Goal: Task Accomplishment & Management: Manage account settings

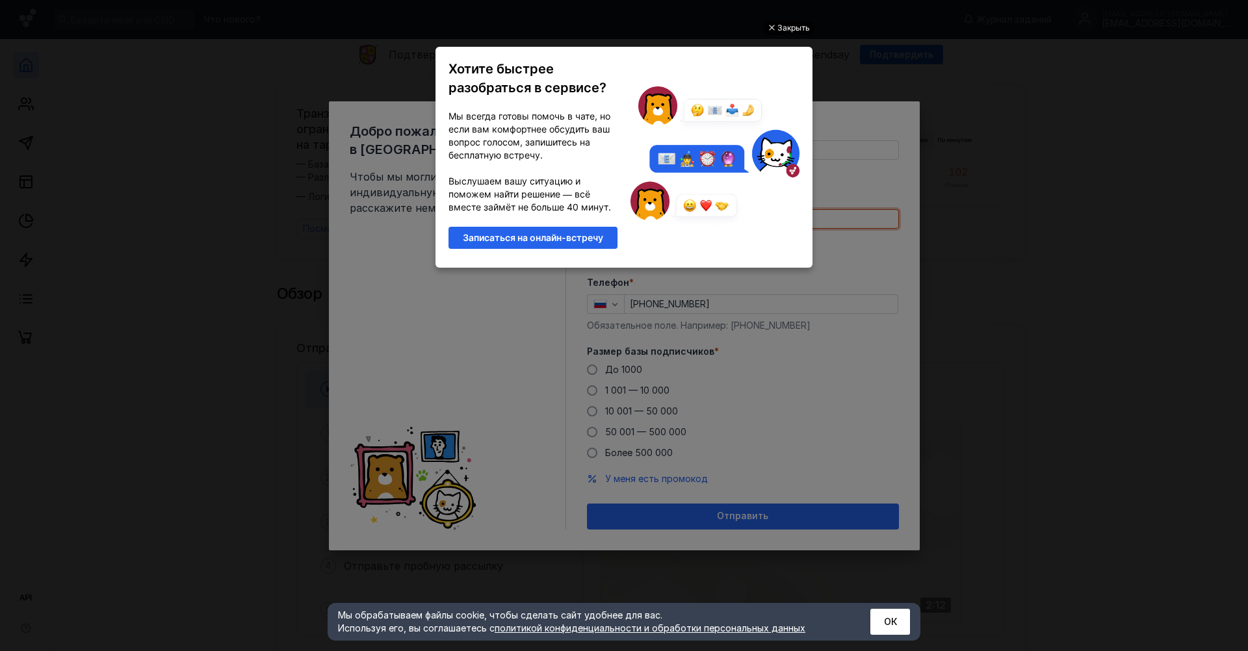
click at [802, 31] on div "Закрыть" at bounding box center [793, 28] width 33 height 14
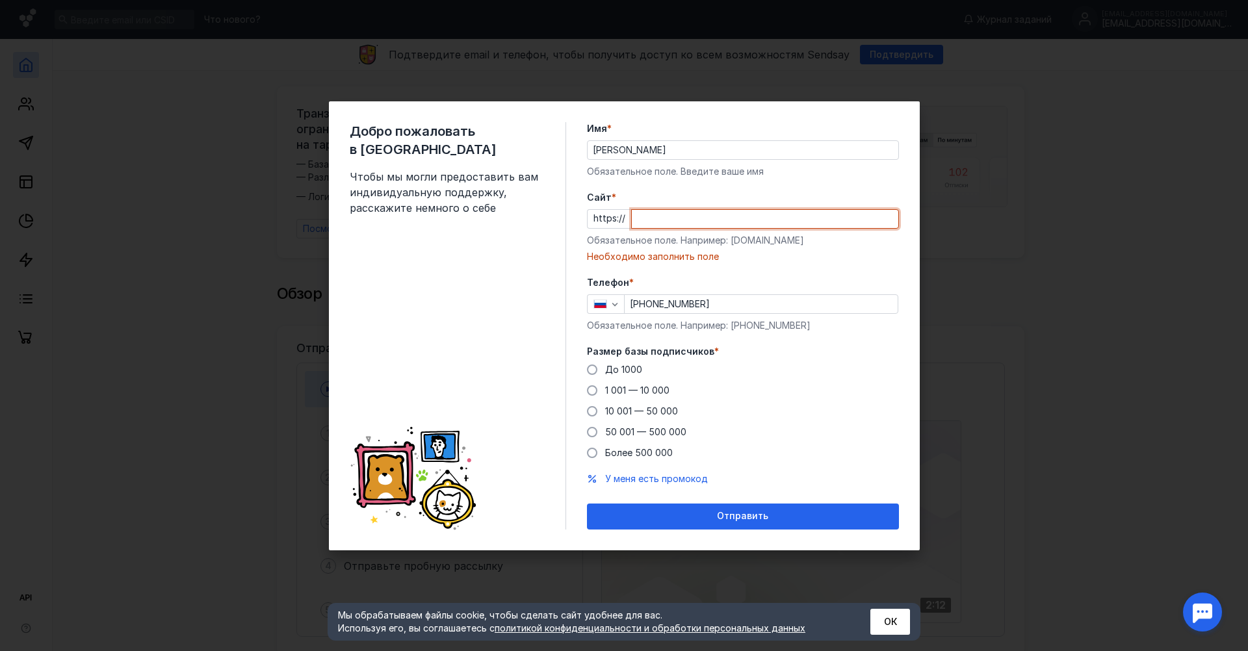
click at [644, 220] on input "Cайт *" at bounding box center [765, 219] width 267 height 18
paste input "[DOMAIN_NAME][URL]"
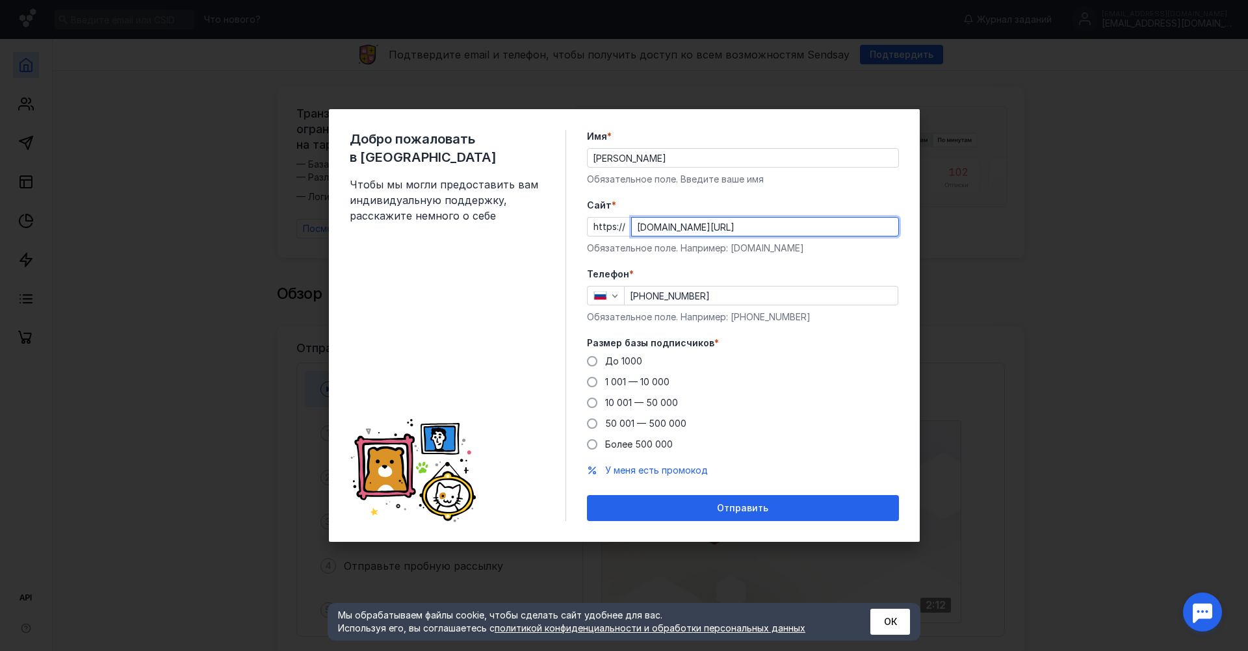
type input "[DOMAIN_NAME][URL]"
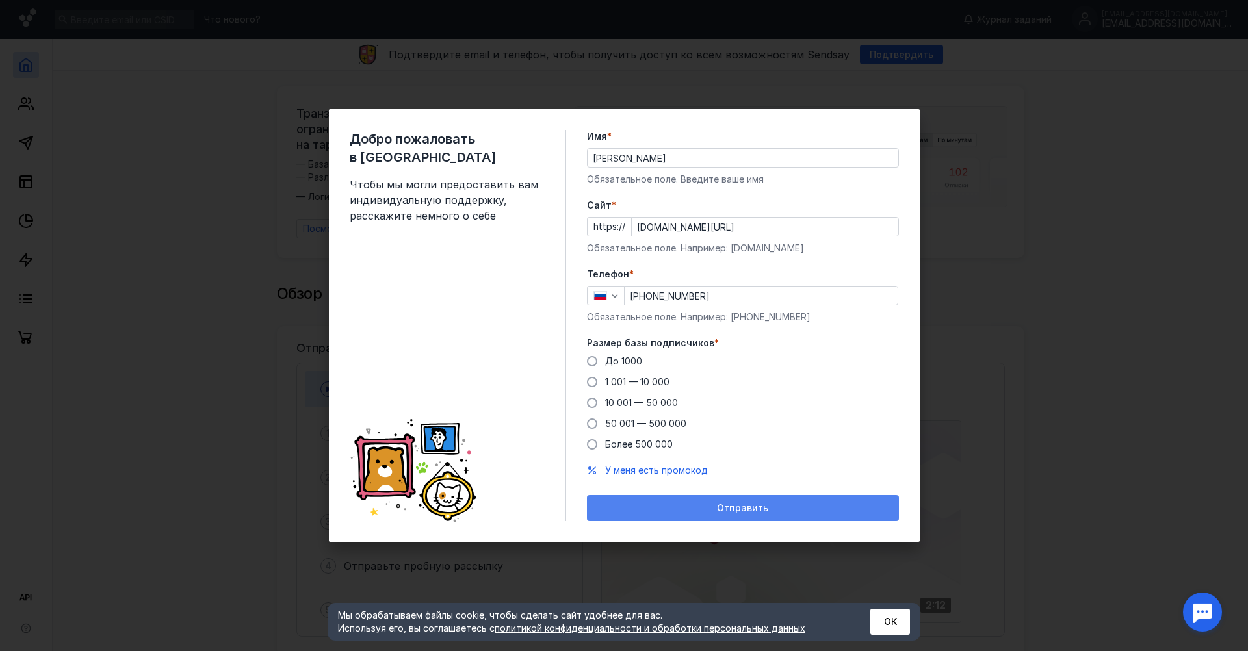
click at [718, 504] on div "Отправить" at bounding box center [742, 508] width 299 height 11
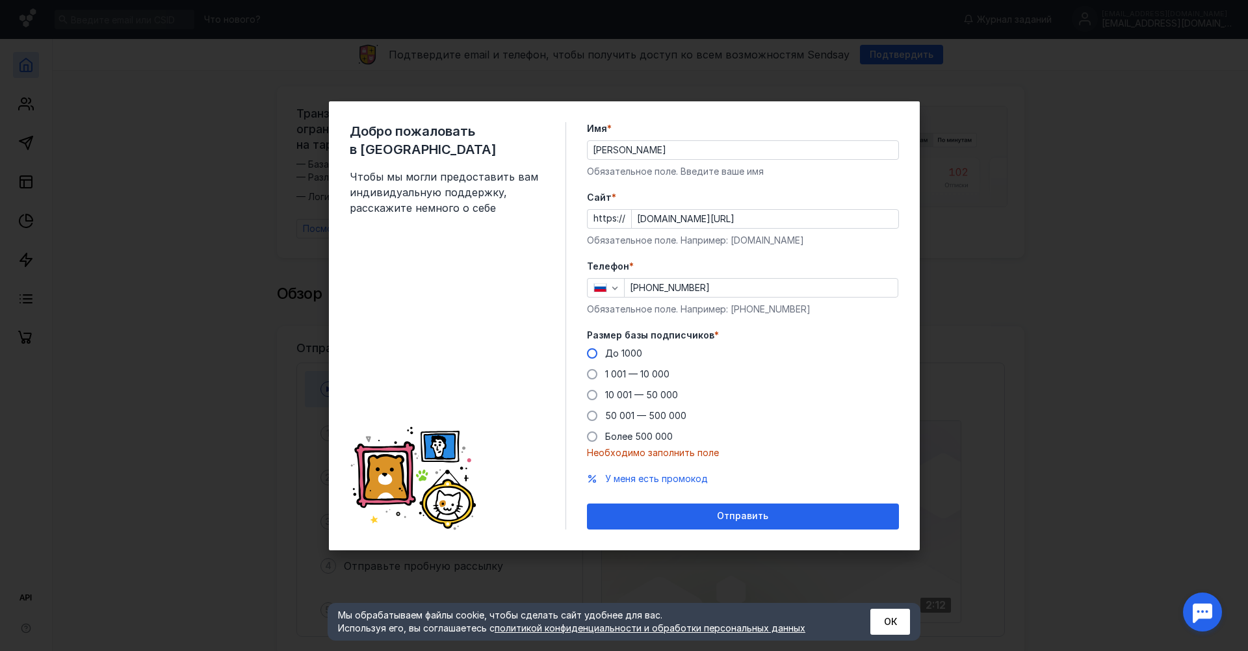
click at [595, 352] on span at bounding box center [592, 353] width 10 height 10
click at [0, 0] on input "До 1000" at bounding box center [0, 0] width 0 height 0
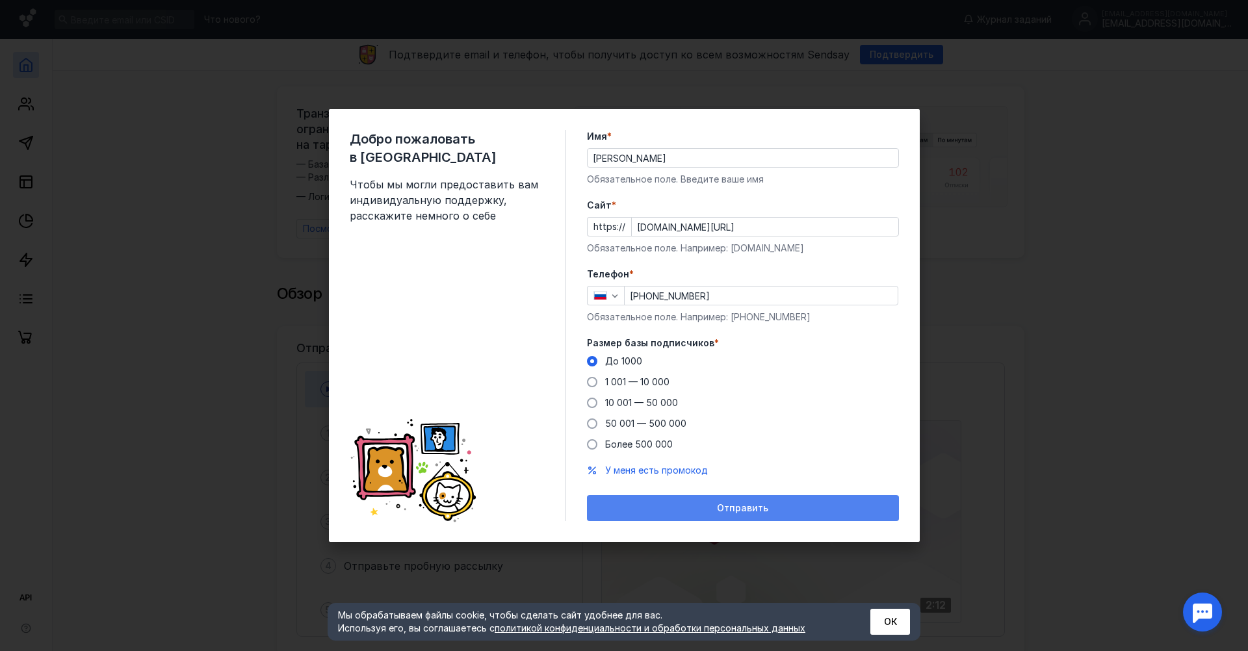
click at [766, 504] on span "Отправить" at bounding box center [742, 508] width 51 height 11
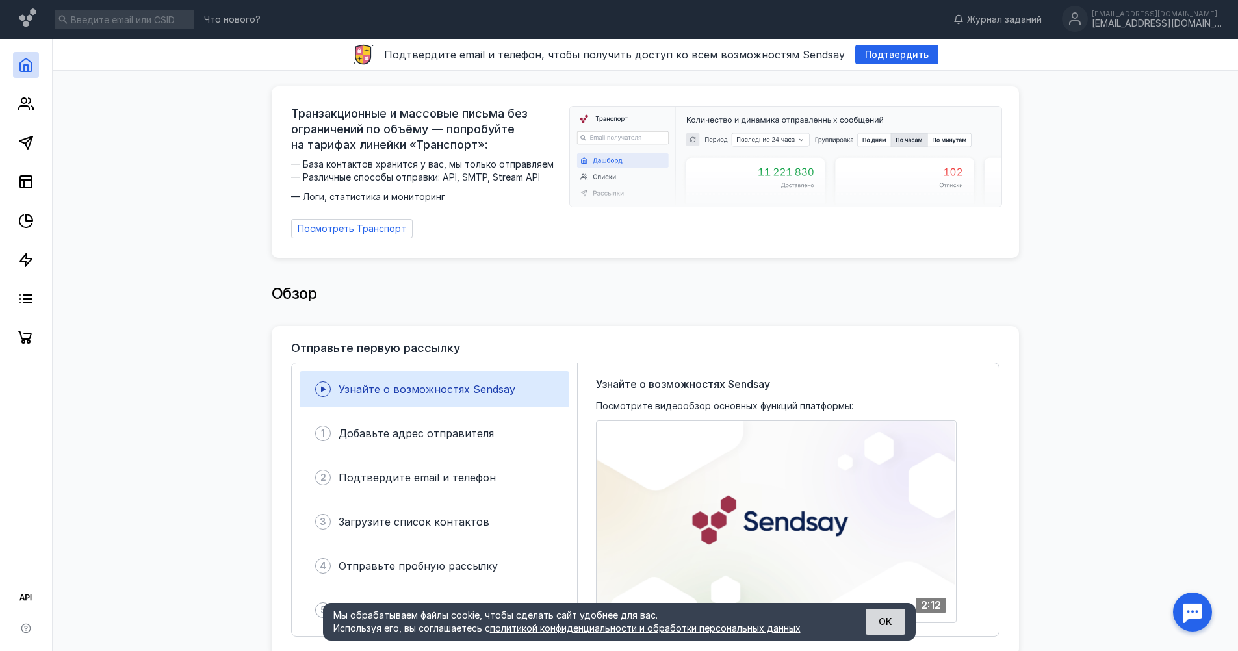
click at [876, 618] on button "ОК" at bounding box center [886, 622] width 40 height 26
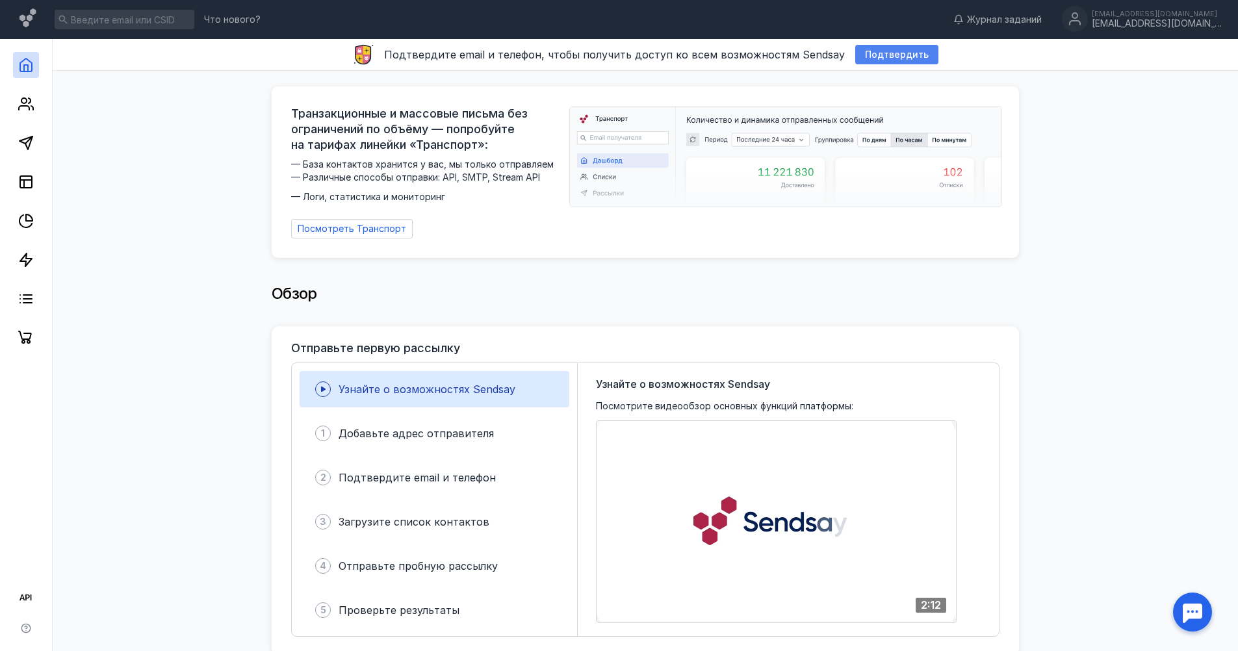
click at [891, 55] on span "Подтвердить" at bounding box center [897, 54] width 64 height 11
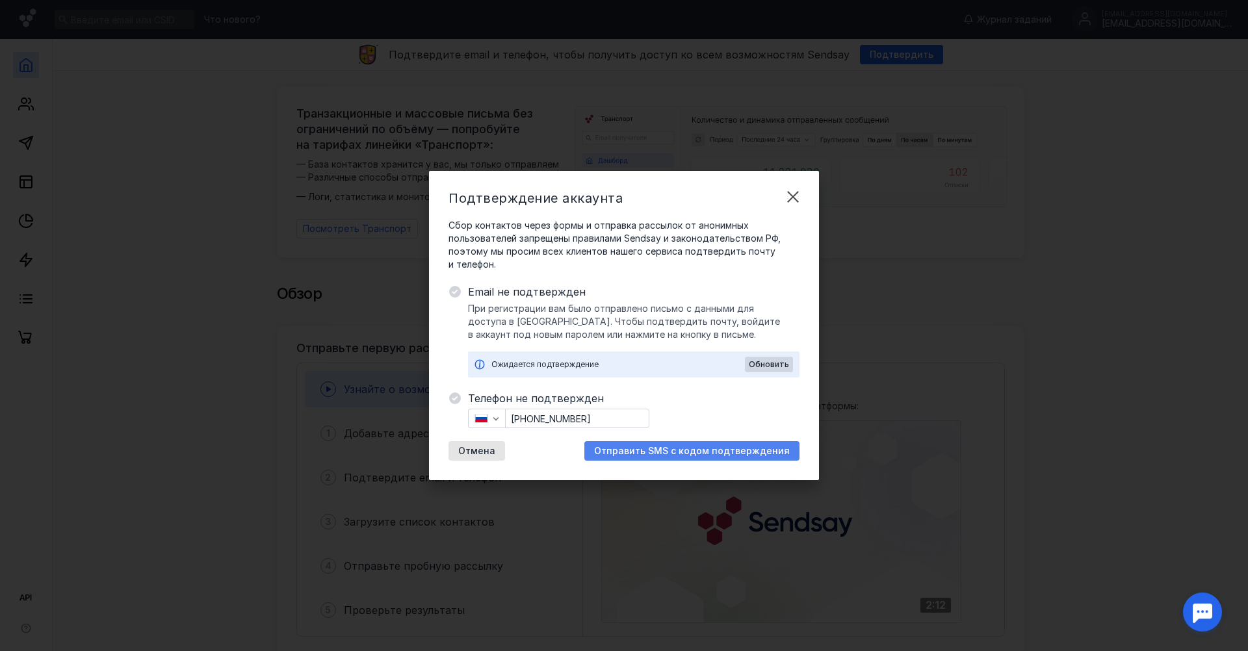
click at [714, 456] on span "Отправить SMS с кодом подтверждения" at bounding box center [692, 451] width 196 height 11
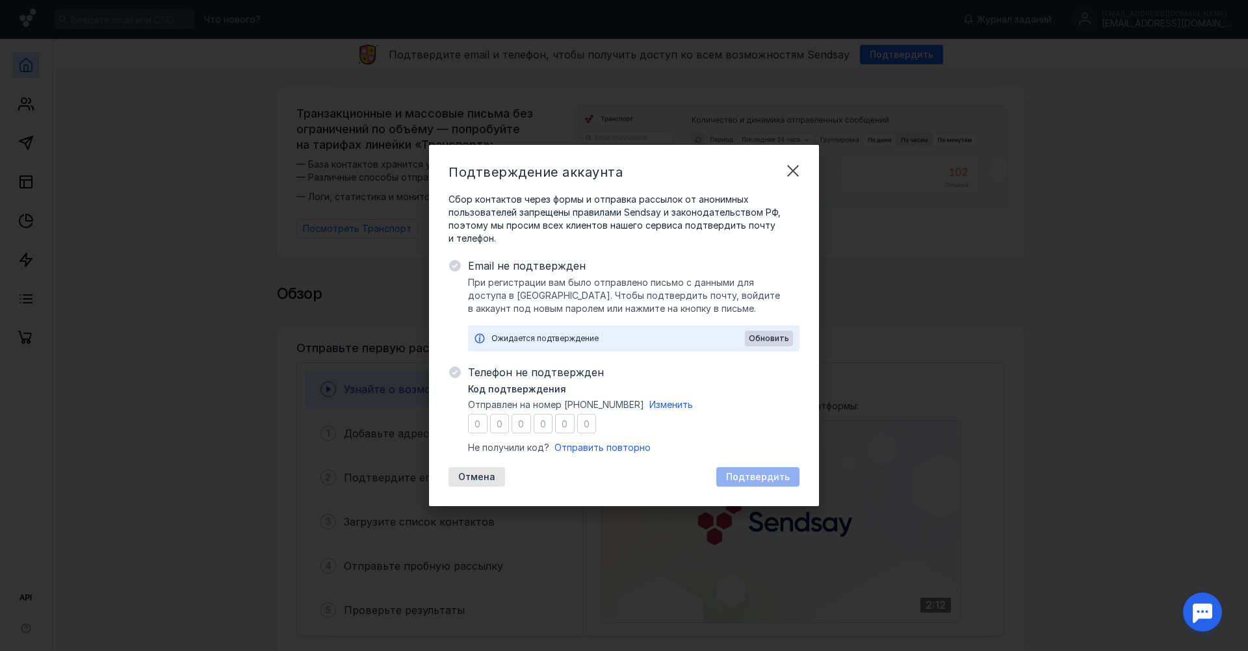
type input "5"
type input "8"
type input "0"
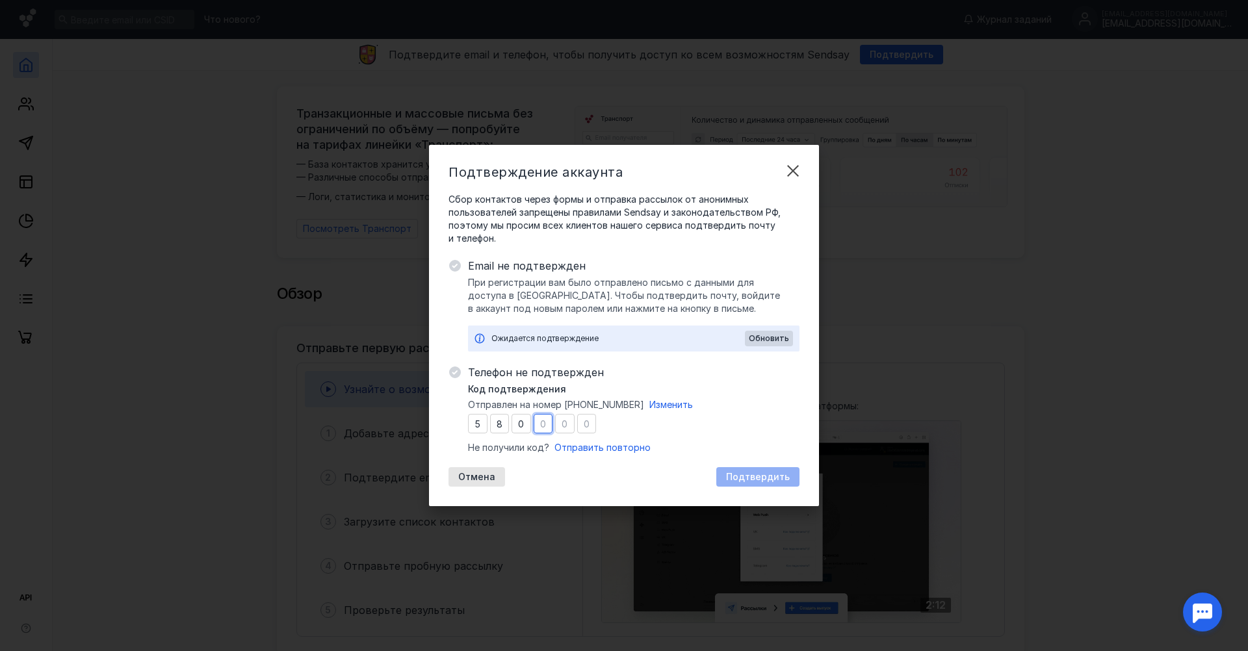
type input "2"
type input "3"
type input "0"
click at [772, 482] on span "Подтвердить" at bounding box center [758, 477] width 64 height 11
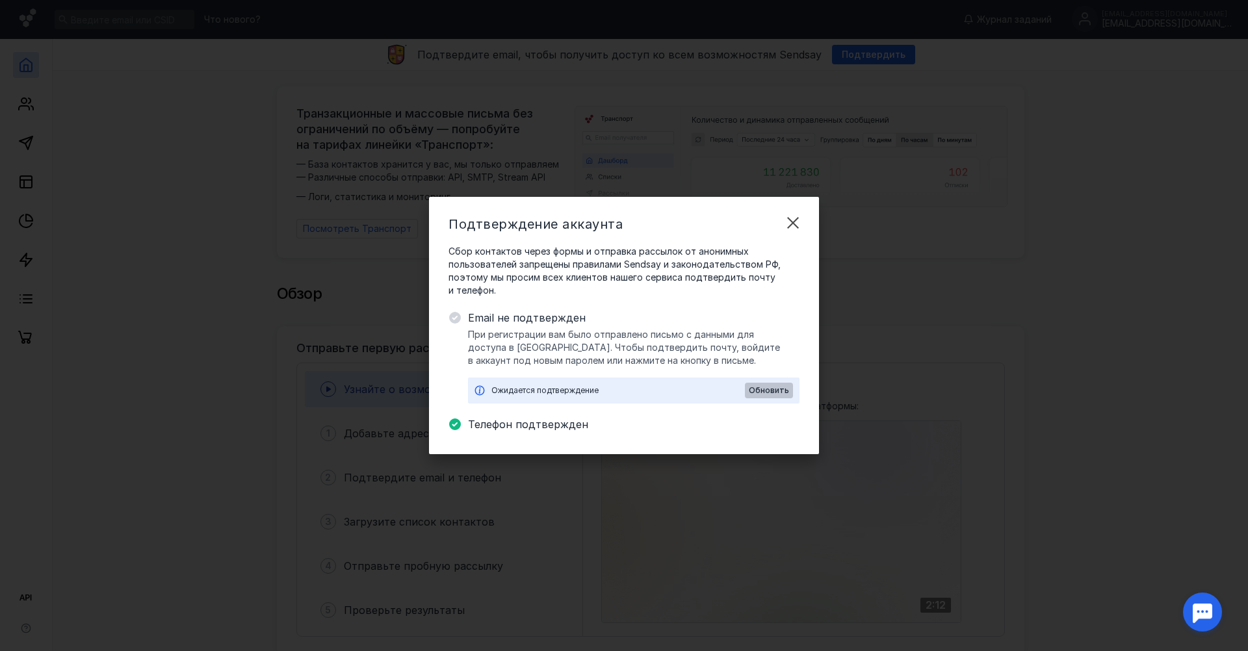
click at [779, 387] on span "Обновить" at bounding box center [769, 390] width 40 height 9
click at [768, 389] on span "Обновить" at bounding box center [769, 390] width 40 height 9
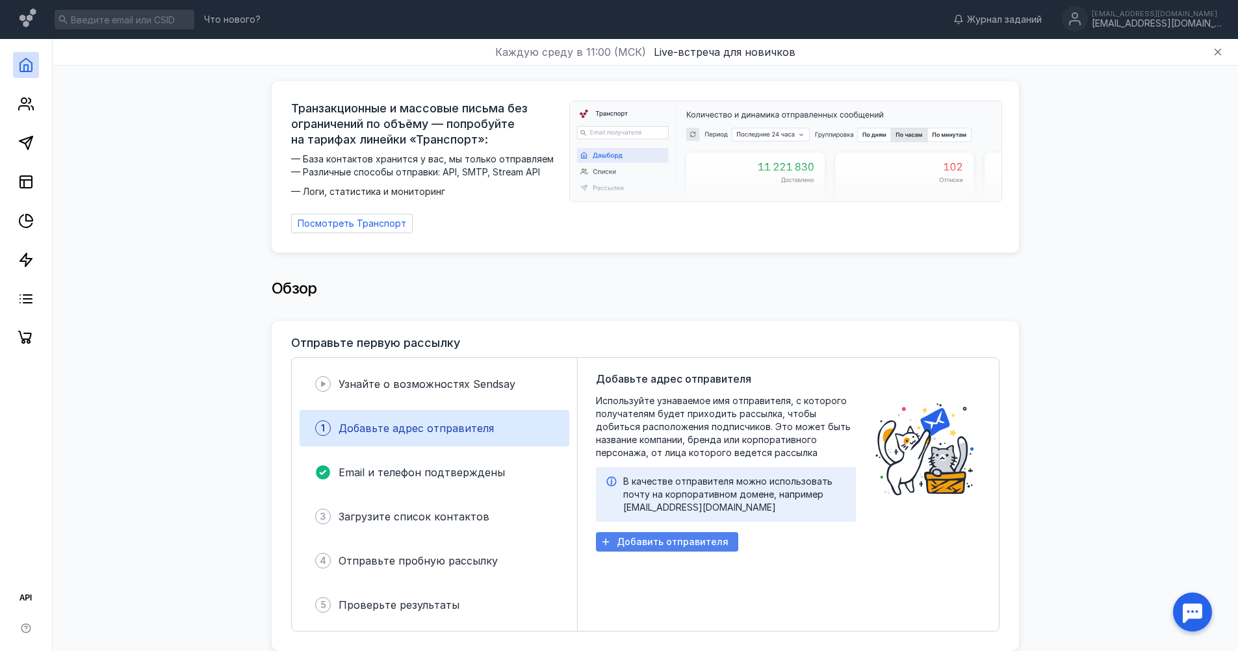
click at [671, 537] on span "Добавить отправителя" at bounding box center [673, 542] width 112 height 11
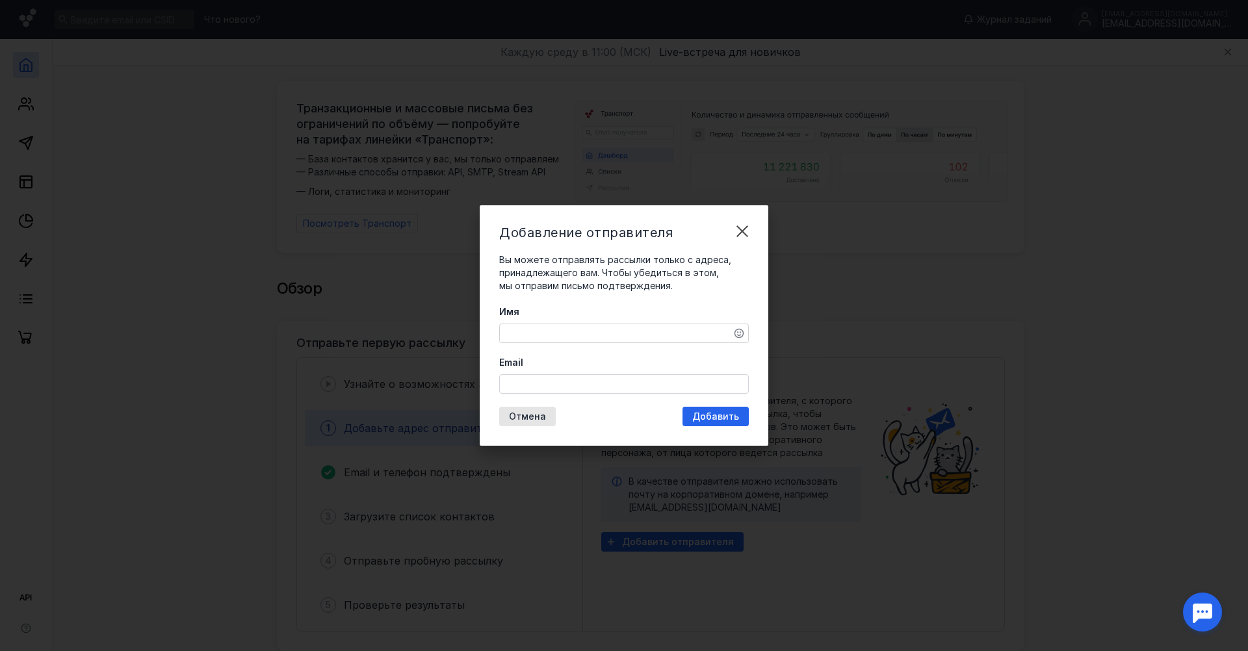
click at [545, 333] on textarea "Имя" at bounding box center [624, 333] width 248 height 18
type textarea "[PERSON_NAME]"
click at [530, 380] on input "Email" at bounding box center [624, 384] width 248 height 18
paste input "[EMAIL_ADDRESS][DOMAIN_NAME]"
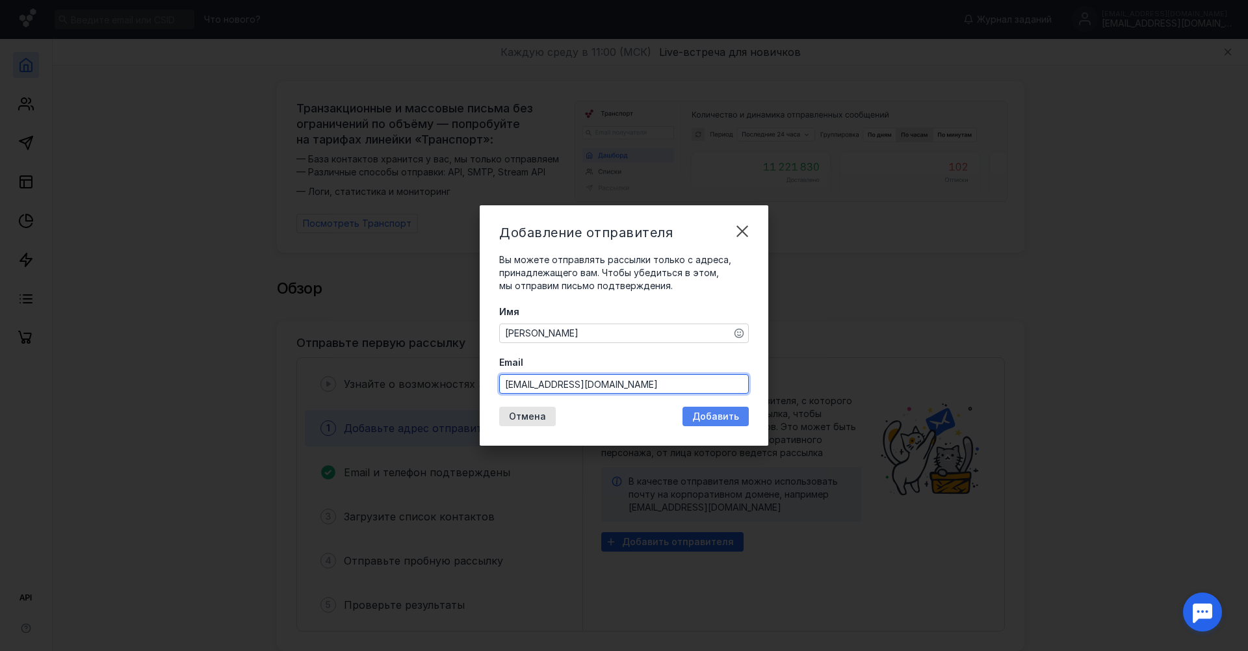
type input "[EMAIL_ADDRESS][DOMAIN_NAME]"
click at [710, 418] on div "Добавление отправителя Вы можете отправлять рассылки только с адреса, принадлеж…" at bounding box center [624, 325] width 289 height 241
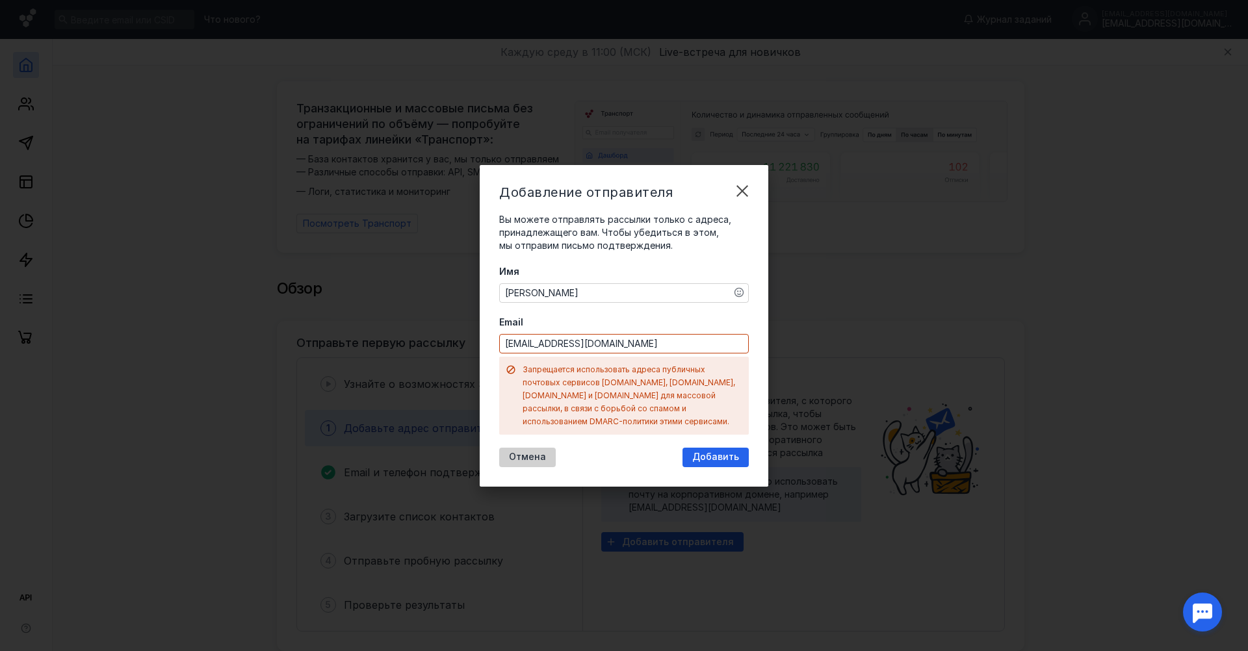
click at [510, 456] on div "Отмена" at bounding box center [527, 458] width 57 height 20
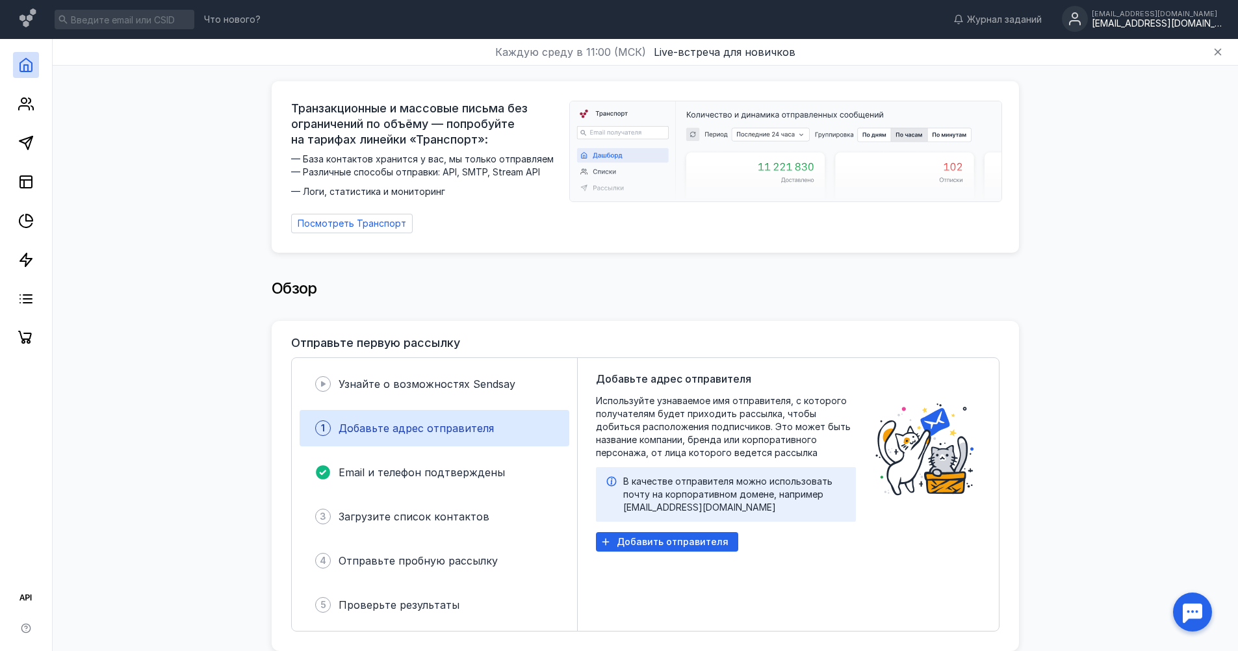
click at [1164, 31] on div "[EMAIL_ADDRESS][DOMAIN_NAME] [EMAIL_ADDRESS][DOMAIN_NAME]" at bounding box center [1142, 19] width 160 height 27
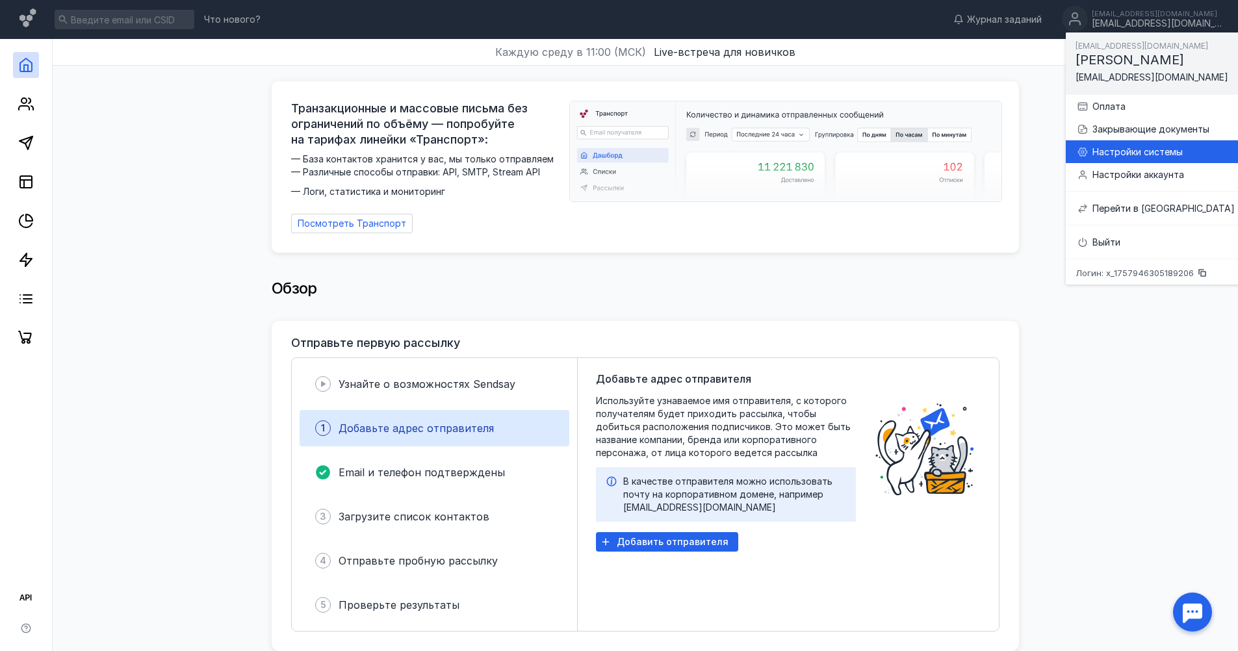
click at [1153, 154] on div "Настройки системы" at bounding box center [1164, 152] width 142 height 13
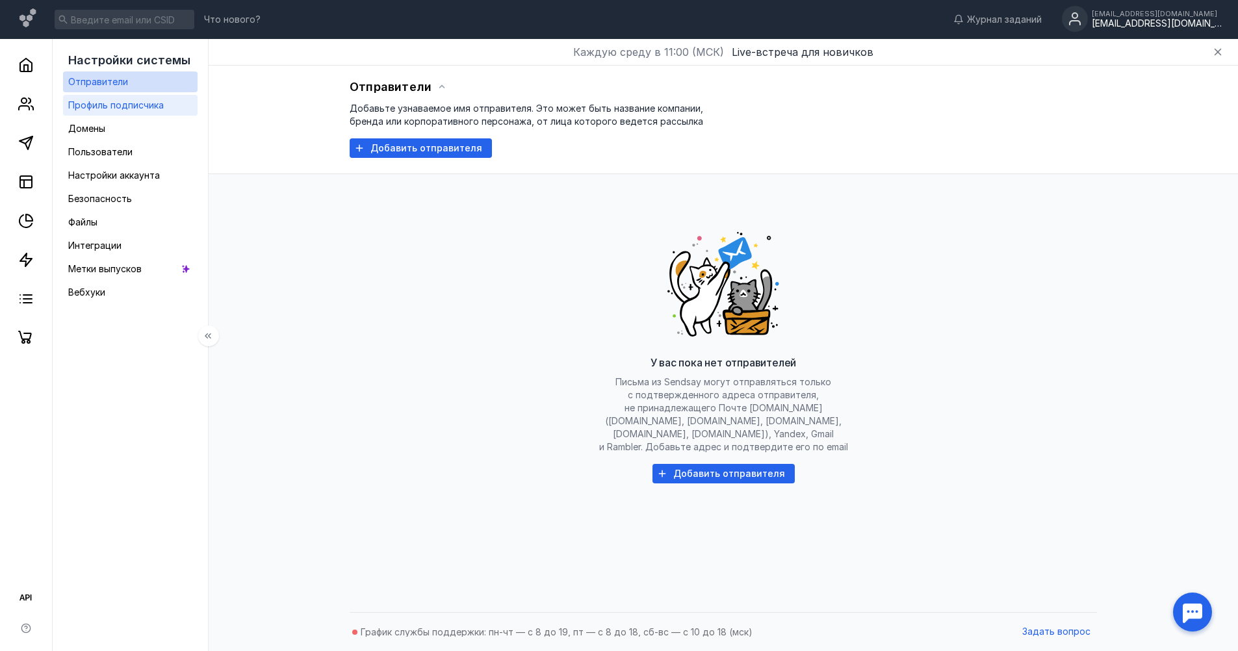
click at [120, 104] on span "Профиль подписчика" at bounding box center [116, 104] width 96 height 11
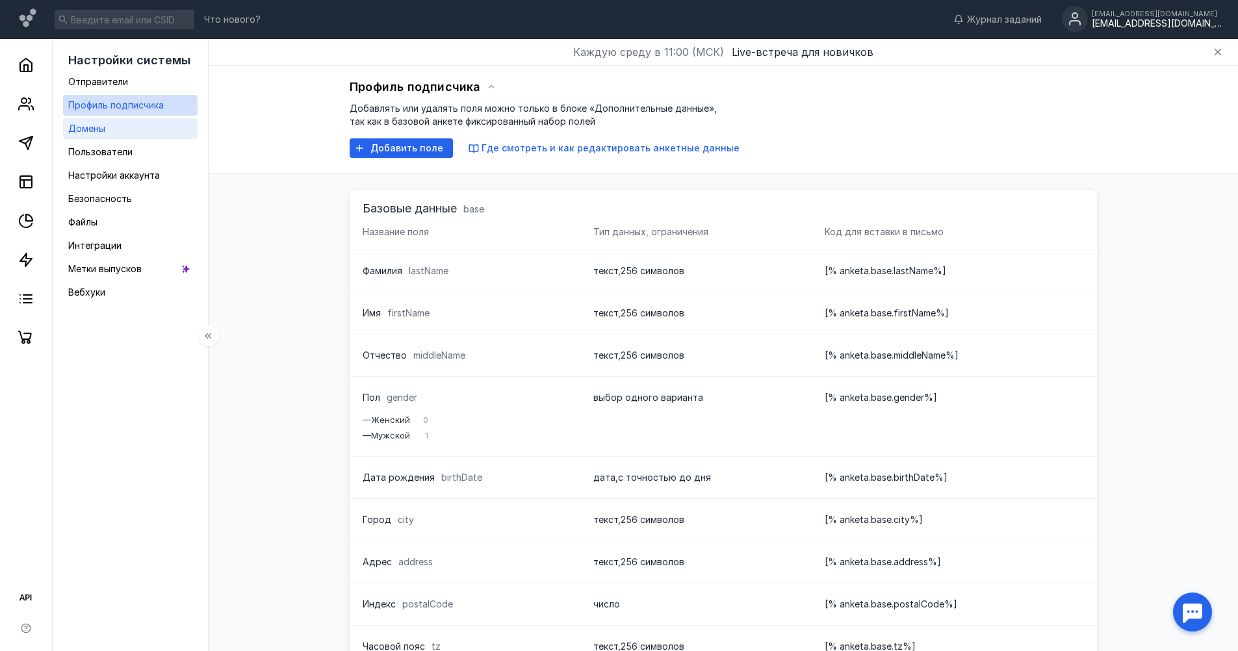
click at [101, 125] on span "Домены" at bounding box center [86, 128] width 37 height 11
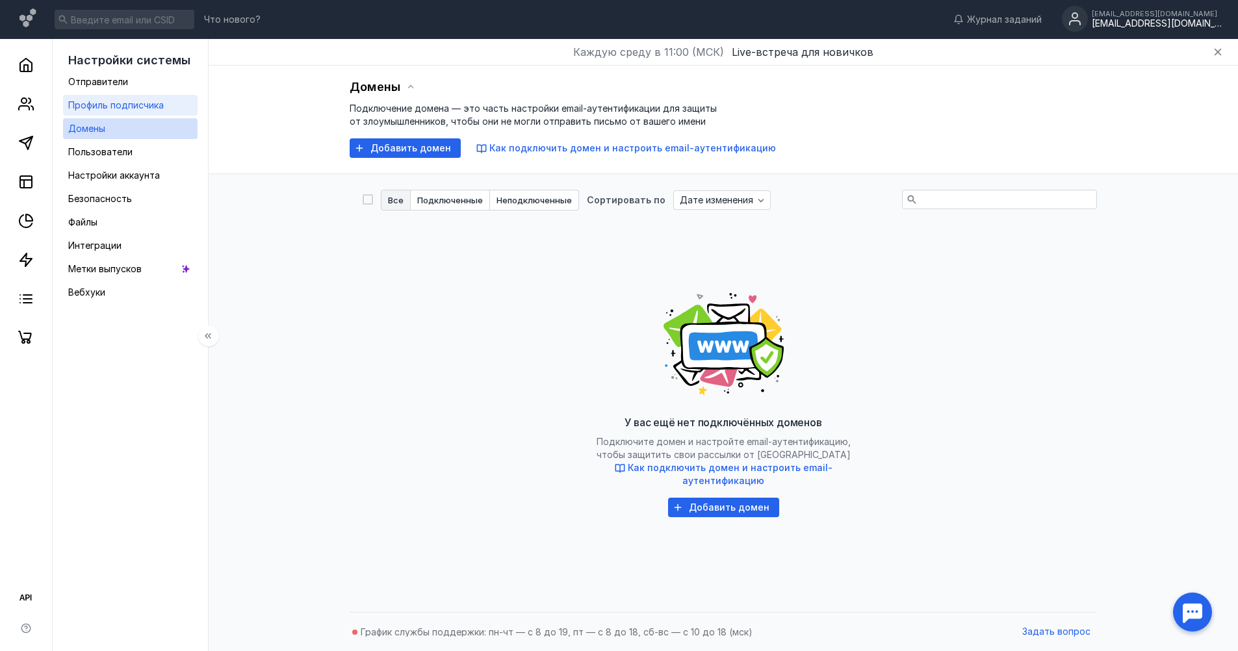
click at [122, 101] on span "Профиль подписчика" at bounding box center [116, 104] width 96 height 11
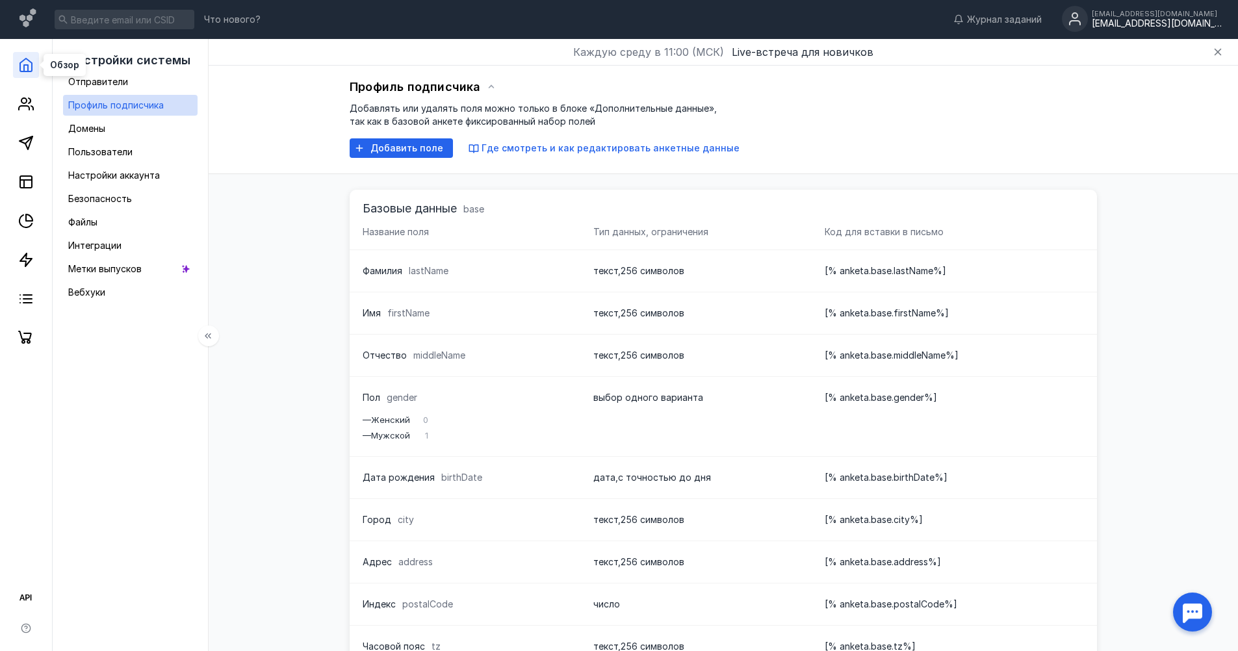
click at [19, 70] on icon at bounding box center [26, 65] width 16 height 16
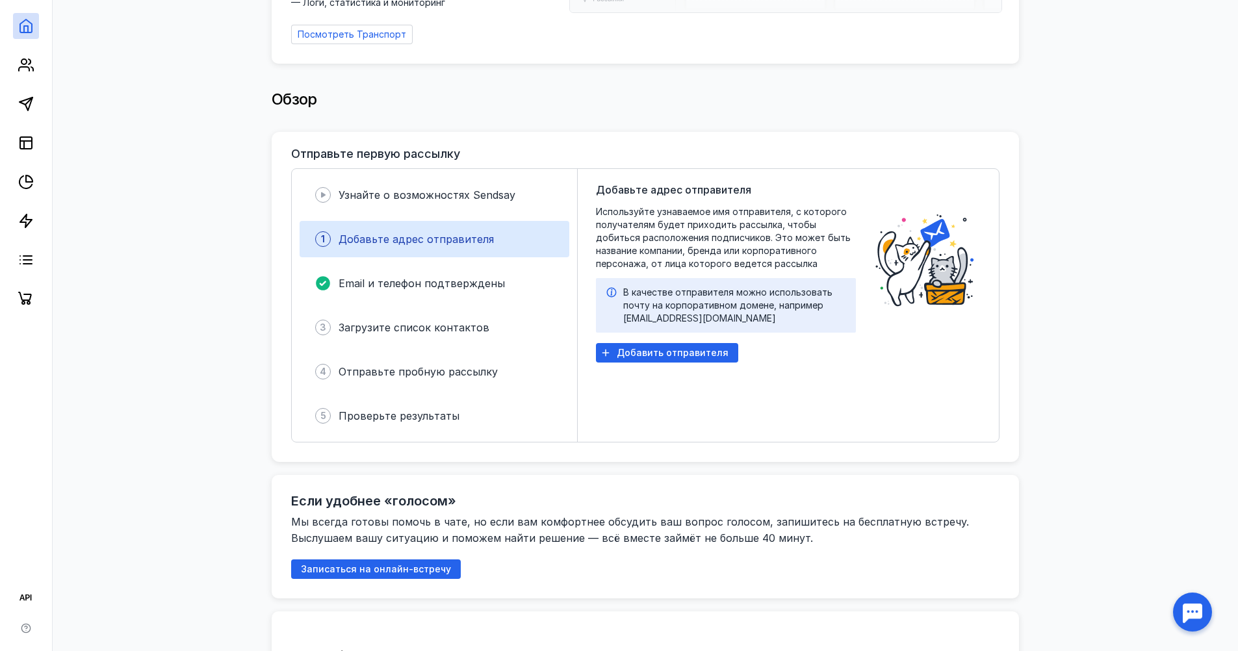
scroll to position [65, 0]
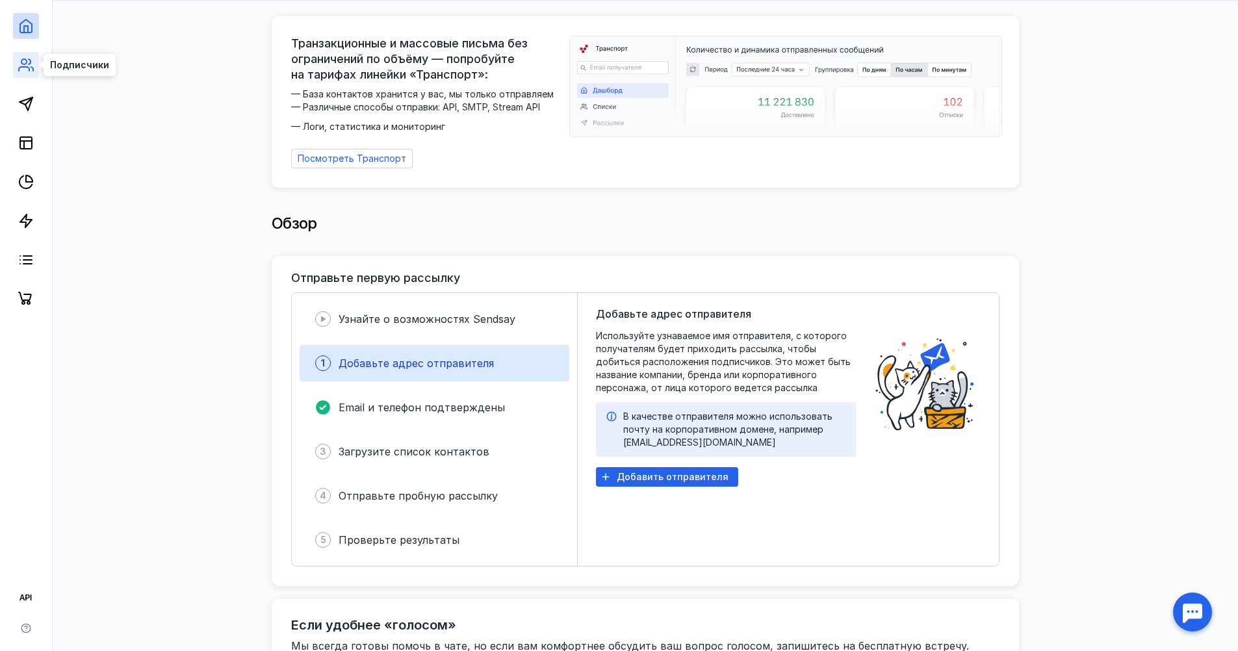
click at [25, 70] on icon at bounding box center [26, 65] width 16 height 16
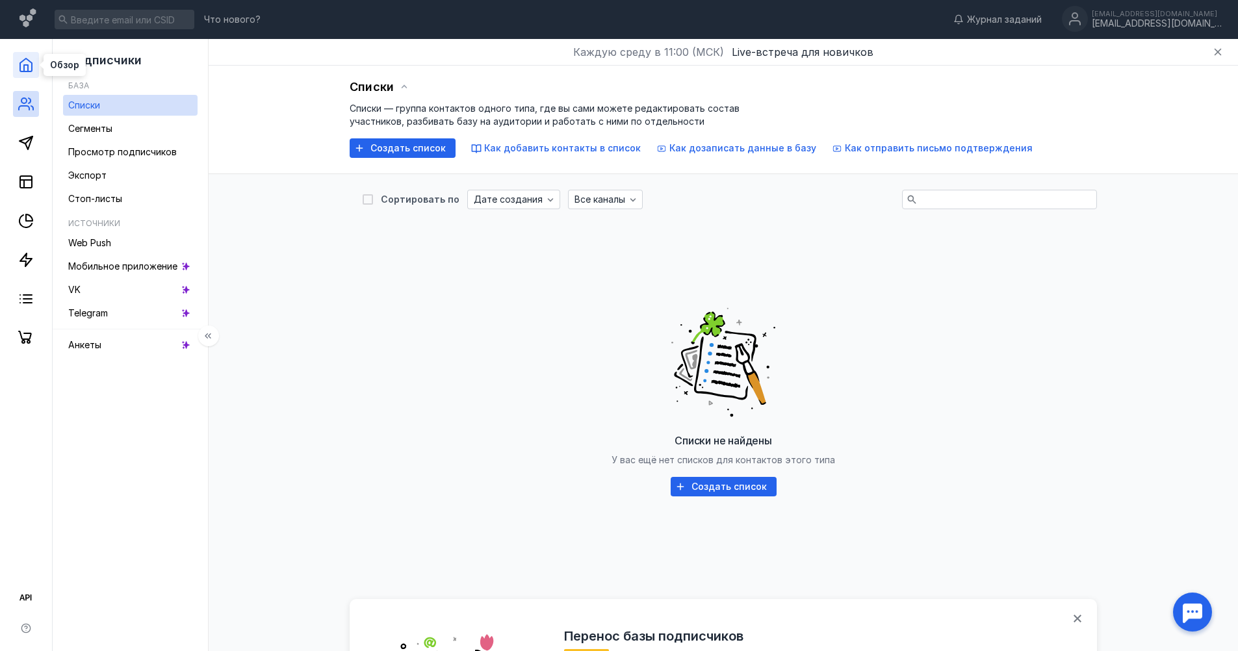
click at [23, 62] on icon at bounding box center [26, 65] width 16 height 16
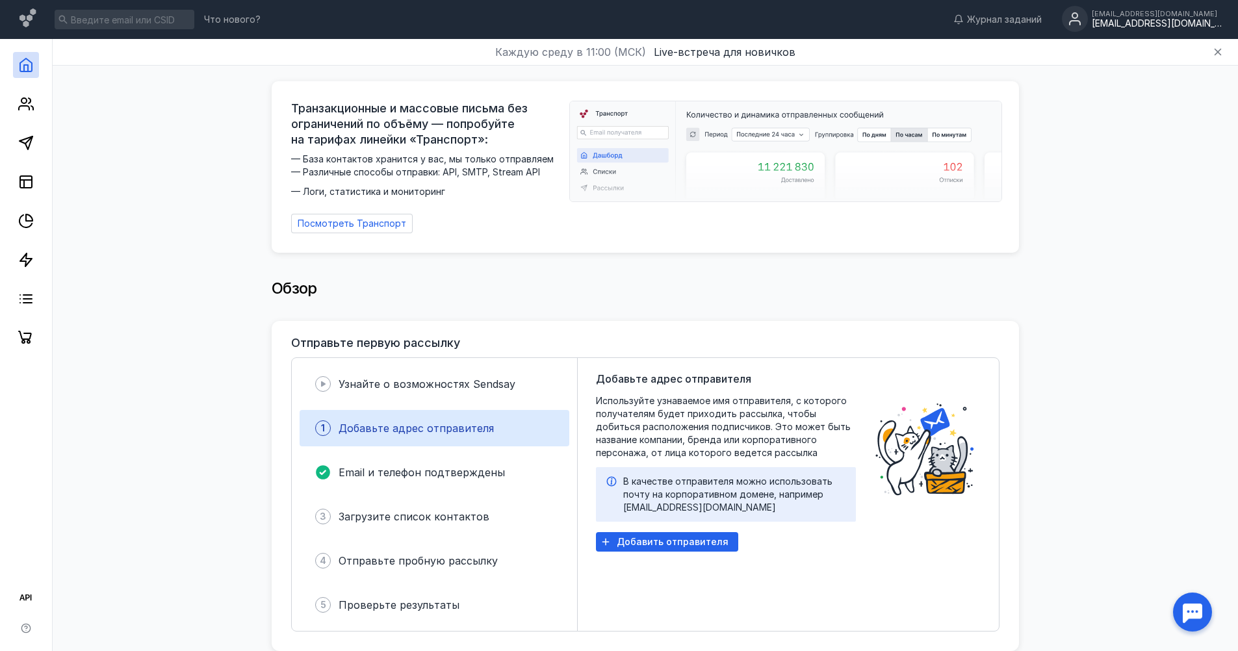
click at [1108, 13] on div "[EMAIL_ADDRESS][DOMAIN_NAME] [EMAIL_ADDRESS][DOMAIN_NAME]" at bounding box center [1142, 19] width 160 height 27
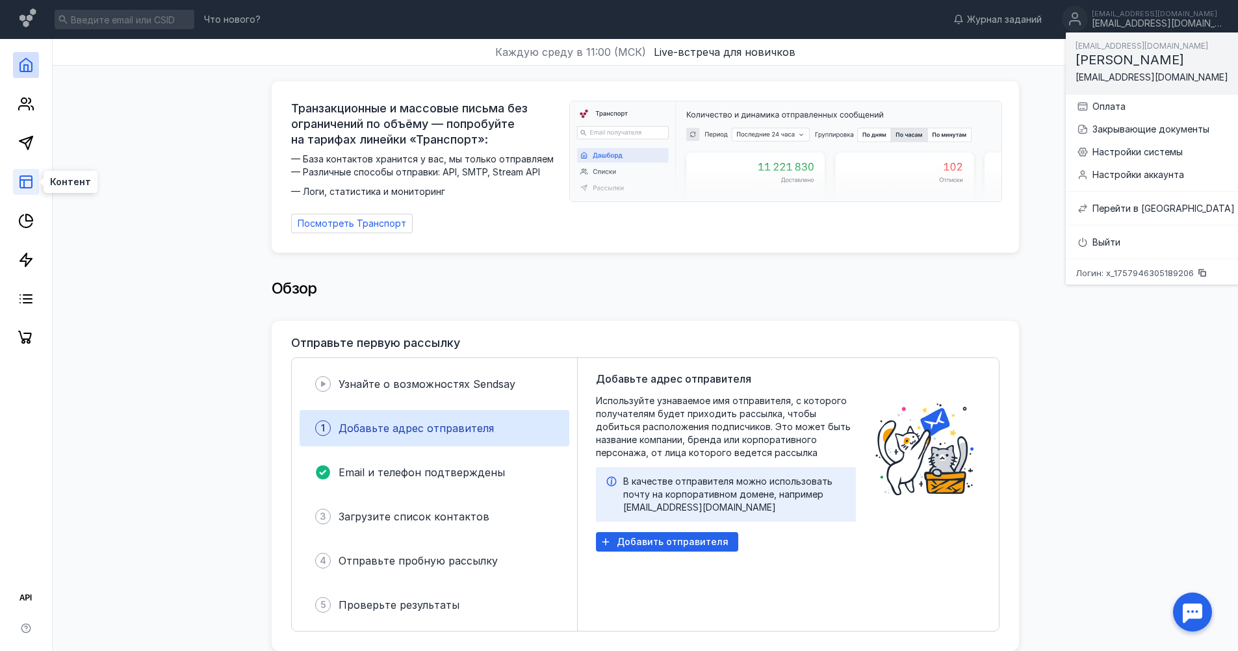
click at [28, 182] on icon at bounding box center [26, 182] width 16 height 16
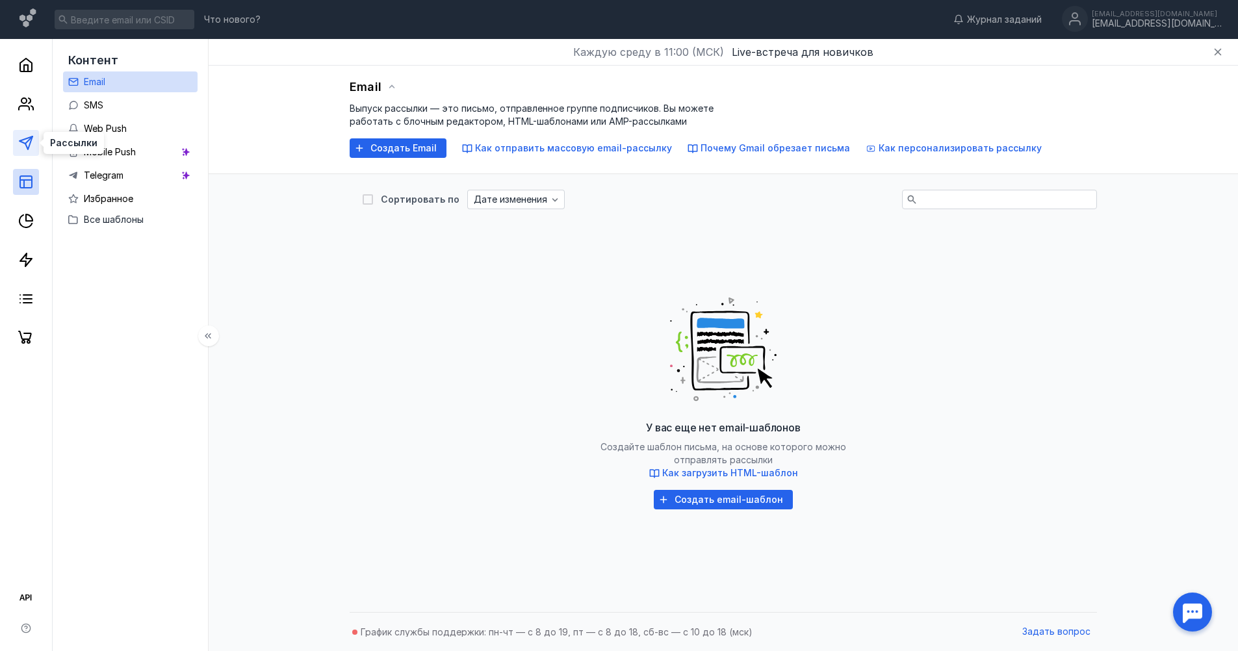
click at [21, 141] on polygon at bounding box center [26, 143] width 13 height 13
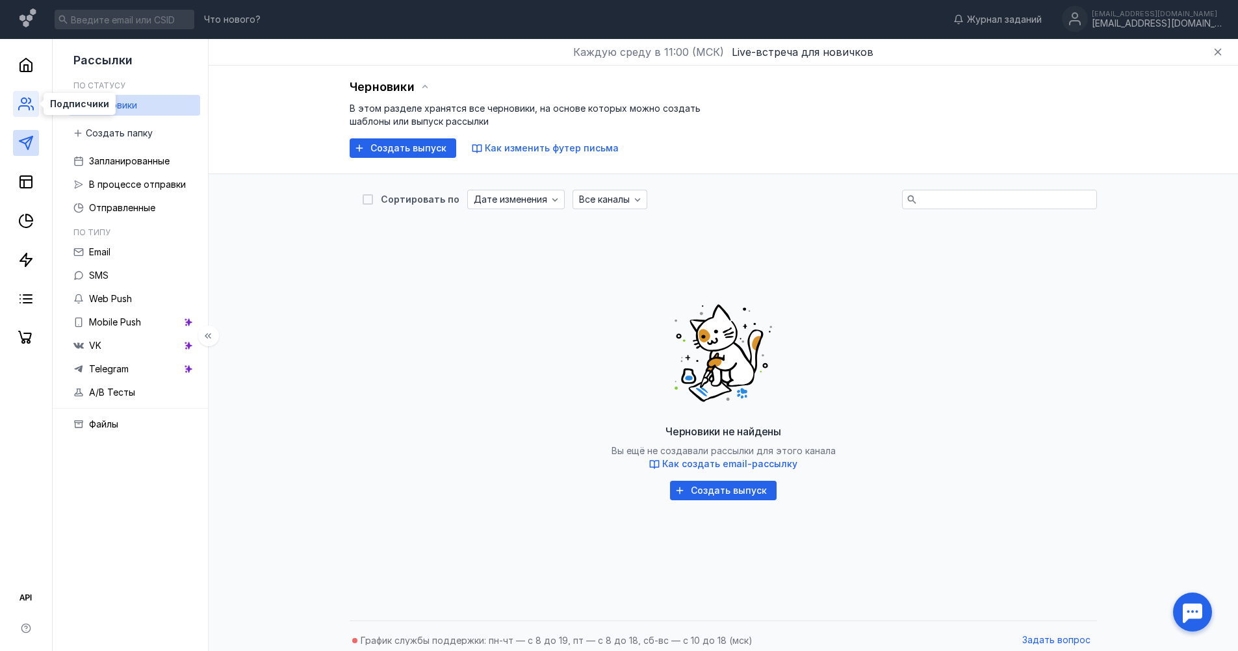
click at [20, 105] on icon at bounding box center [26, 104] width 16 height 16
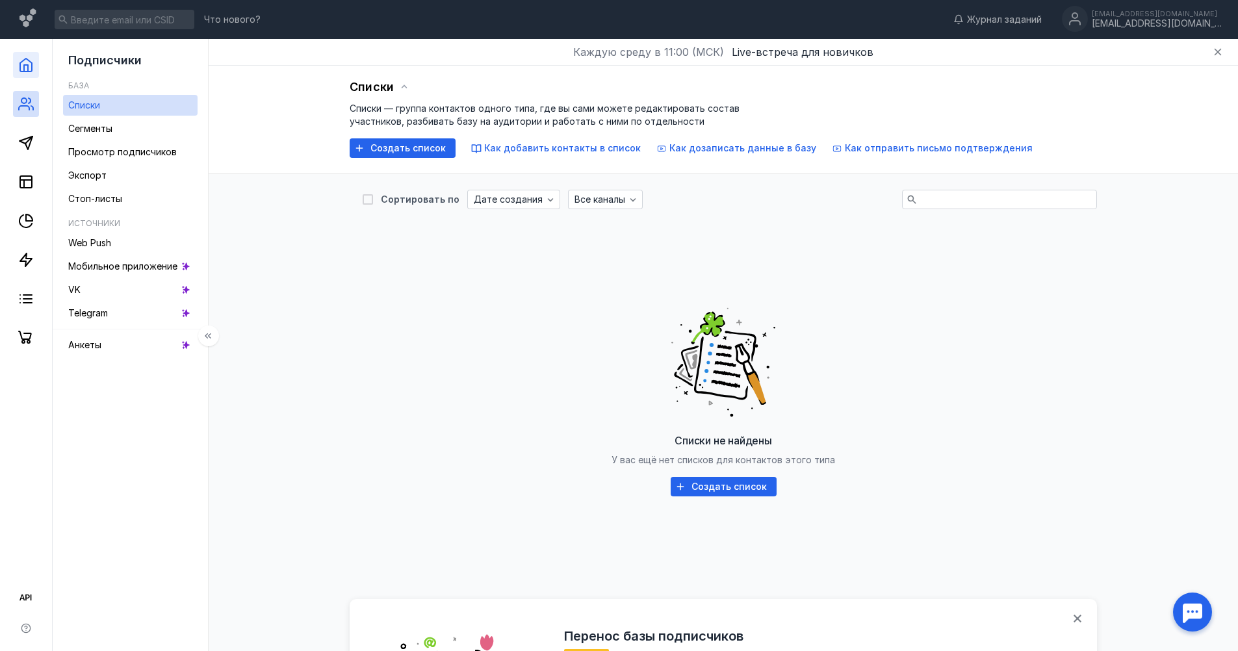
click at [34, 64] on link at bounding box center [26, 65] width 26 height 26
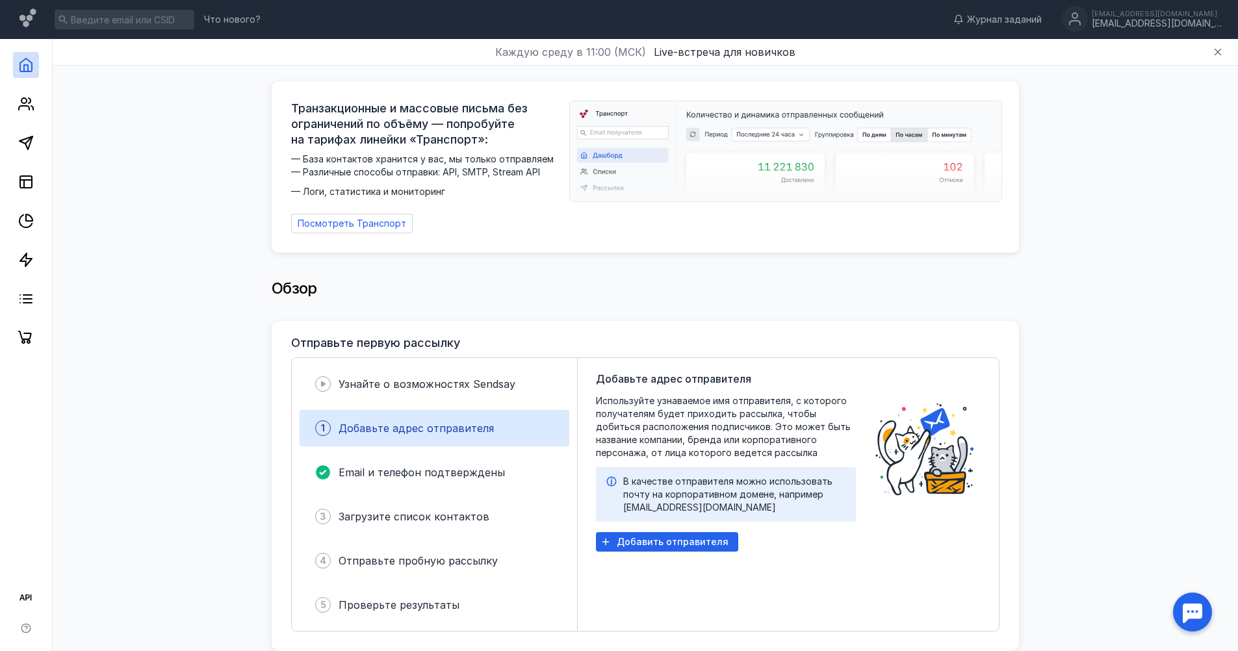
click at [34, 64] on link at bounding box center [26, 65] width 26 height 26
click at [33, 25] on icon at bounding box center [29, 19] width 19 height 22
click at [20, 20] on icon at bounding box center [28, 17] width 16 height 19
click at [23, 307] on link at bounding box center [26, 299] width 26 height 26
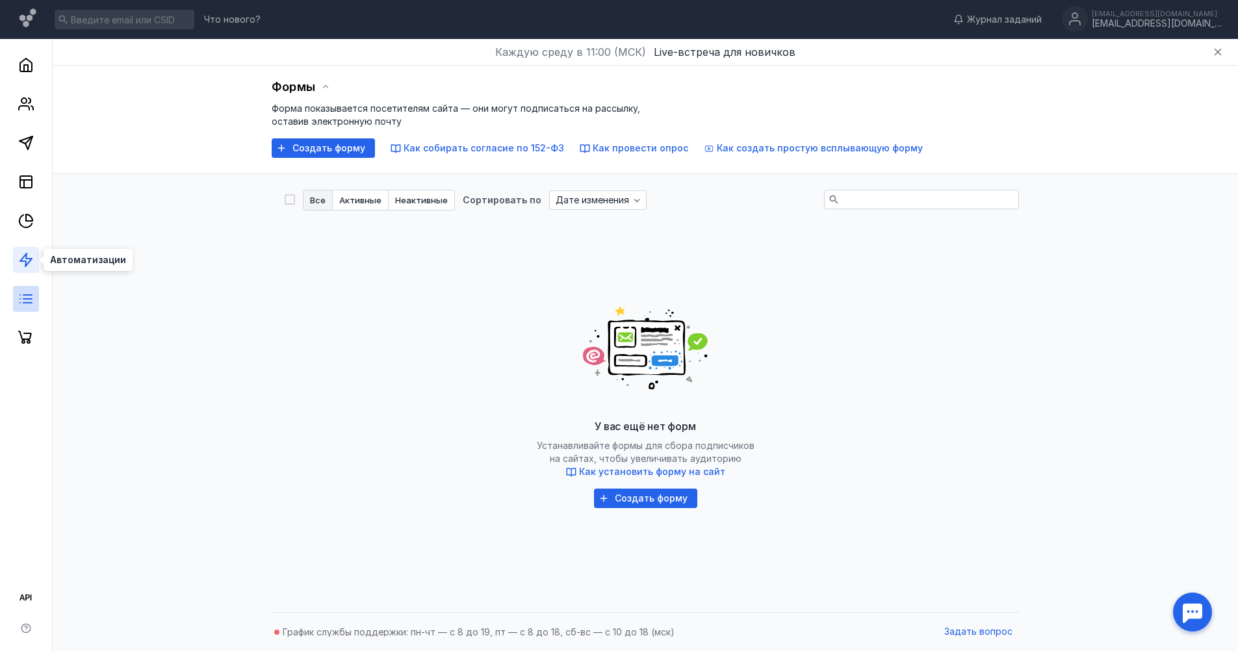
click at [19, 265] on icon at bounding box center [26, 260] width 16 height 16
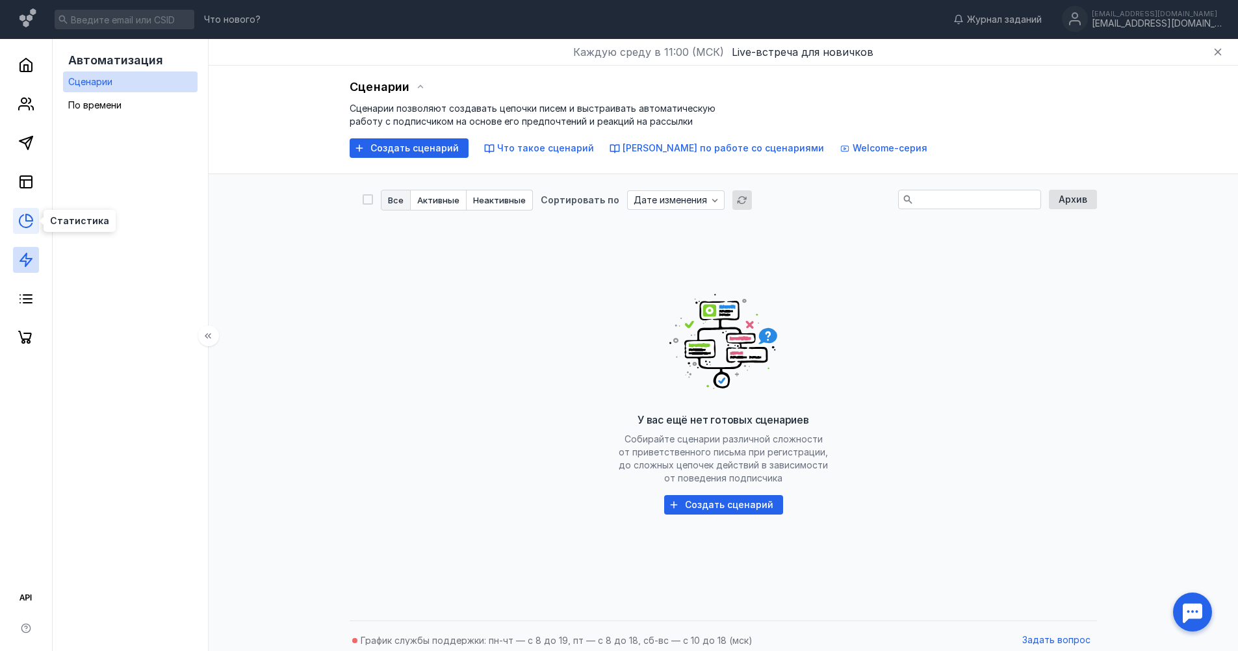
click at [21, 225] on icon at bounding box center [26, 221] width 12 height 12
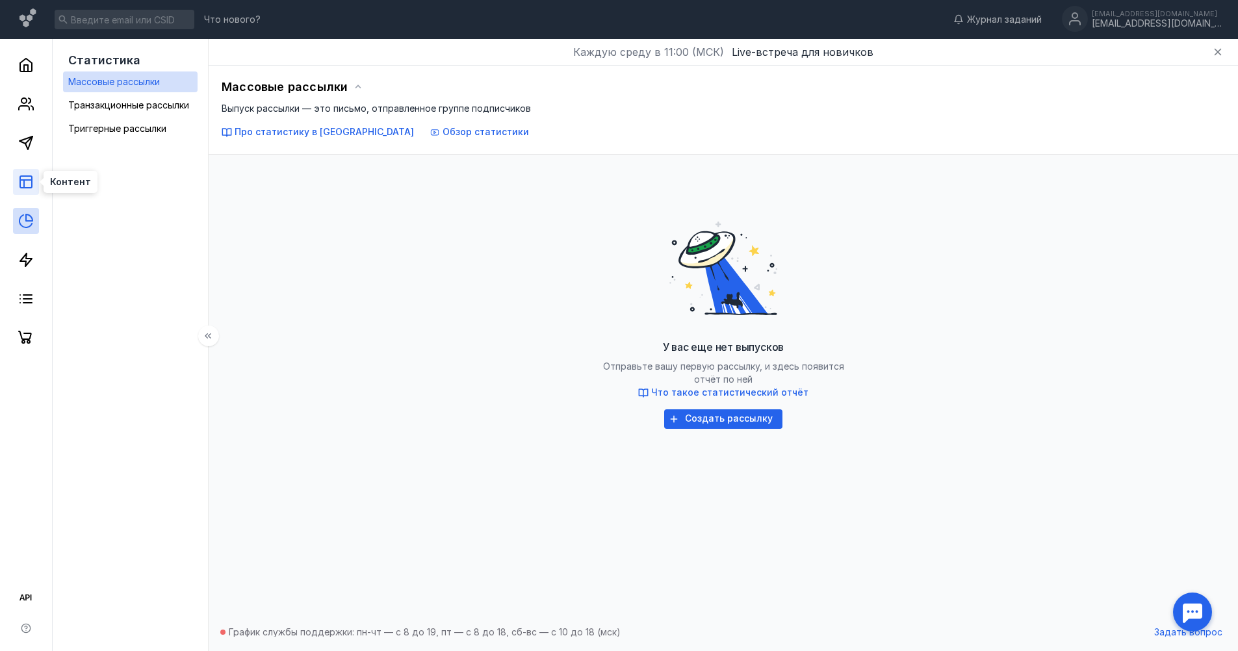
click at [32, 179] on rect at bounding box center [26, 182] width 12 height 12
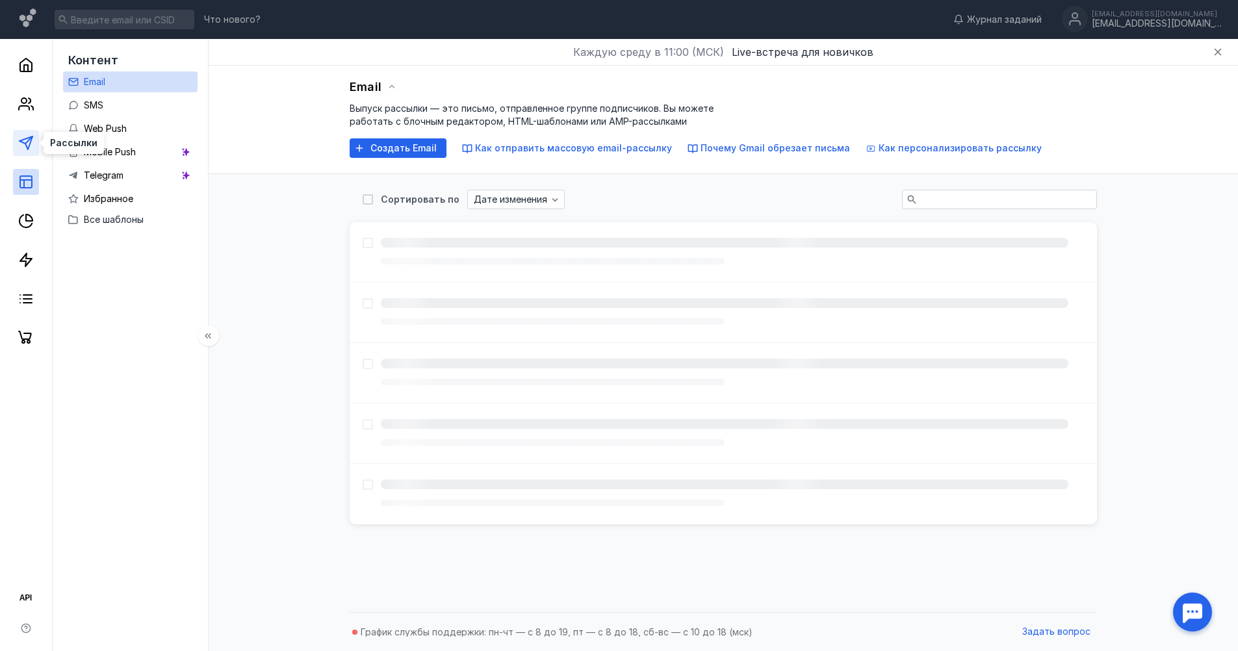
click at [18, 146] on icon at bounding box center [26, 143] width 16 height 16
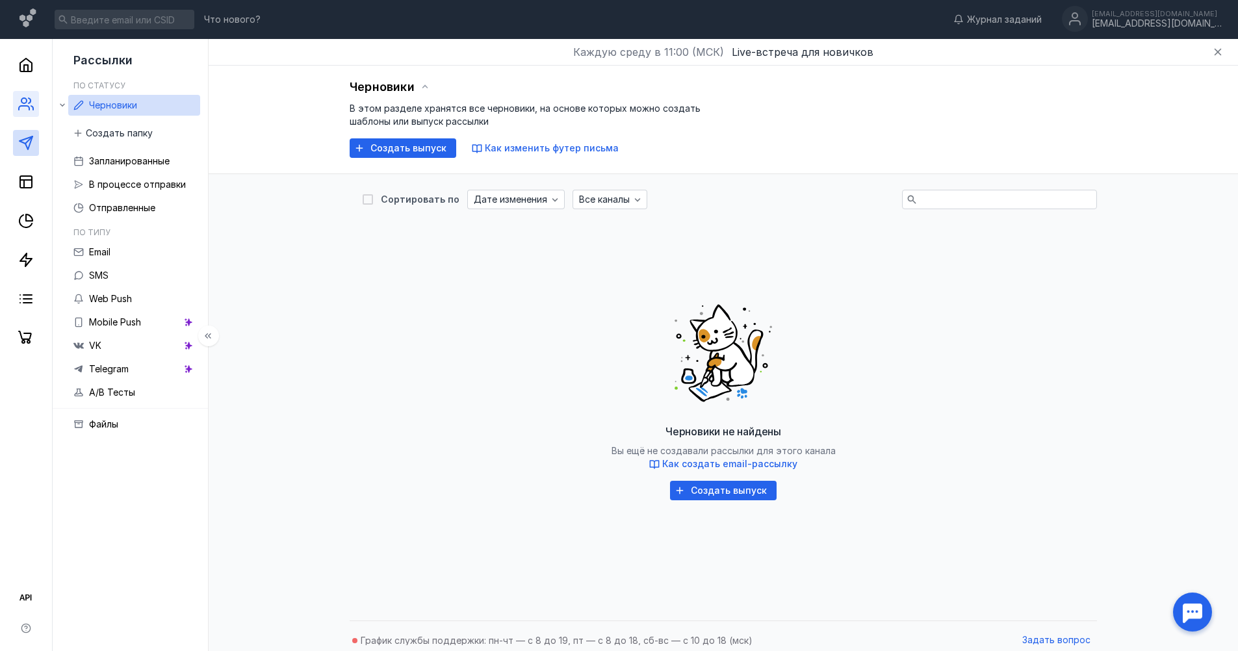
click at [34, 101] on link at bounding box center [26, 104] width 26 height 26
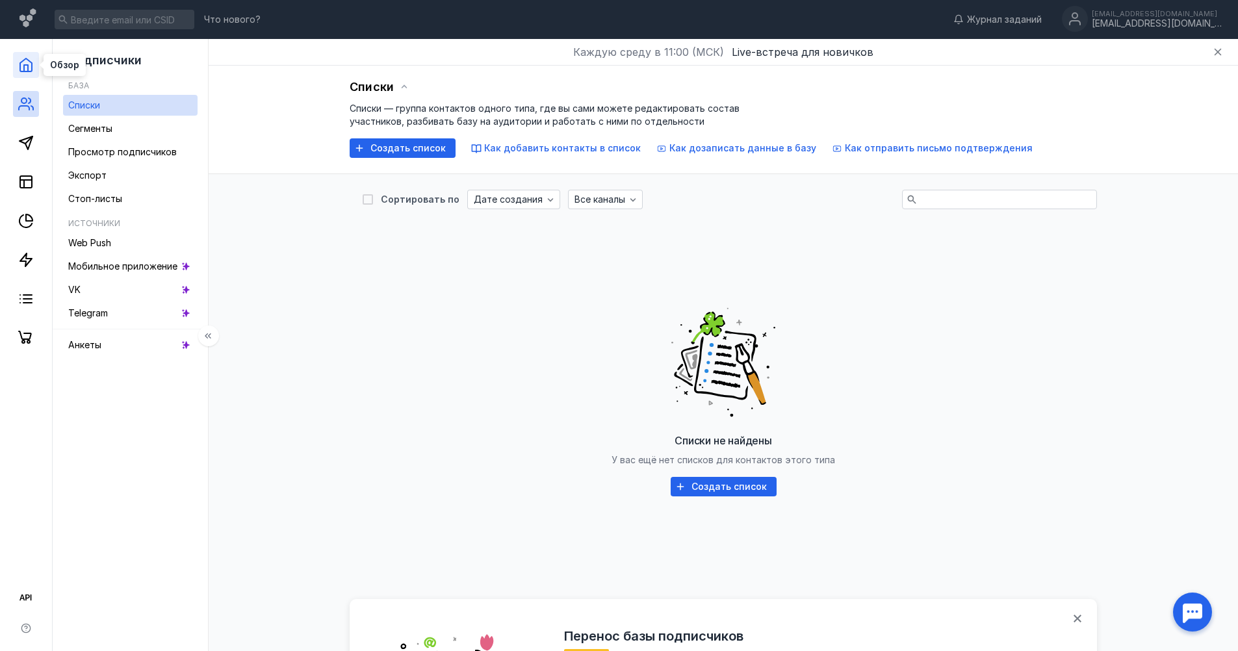
click at [24, 68] on polyline at bounding box center [26, 68] width 4 height 7
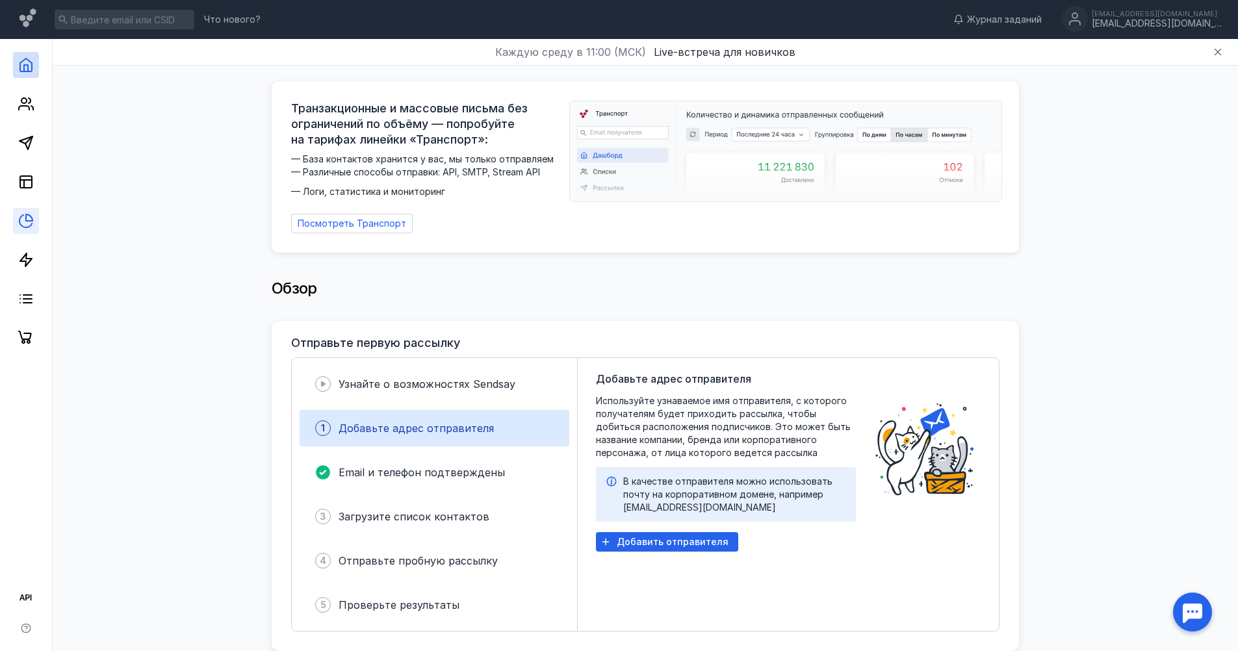
click at [19, 229] on link at bounding box center [26, 221] width 26 height 26
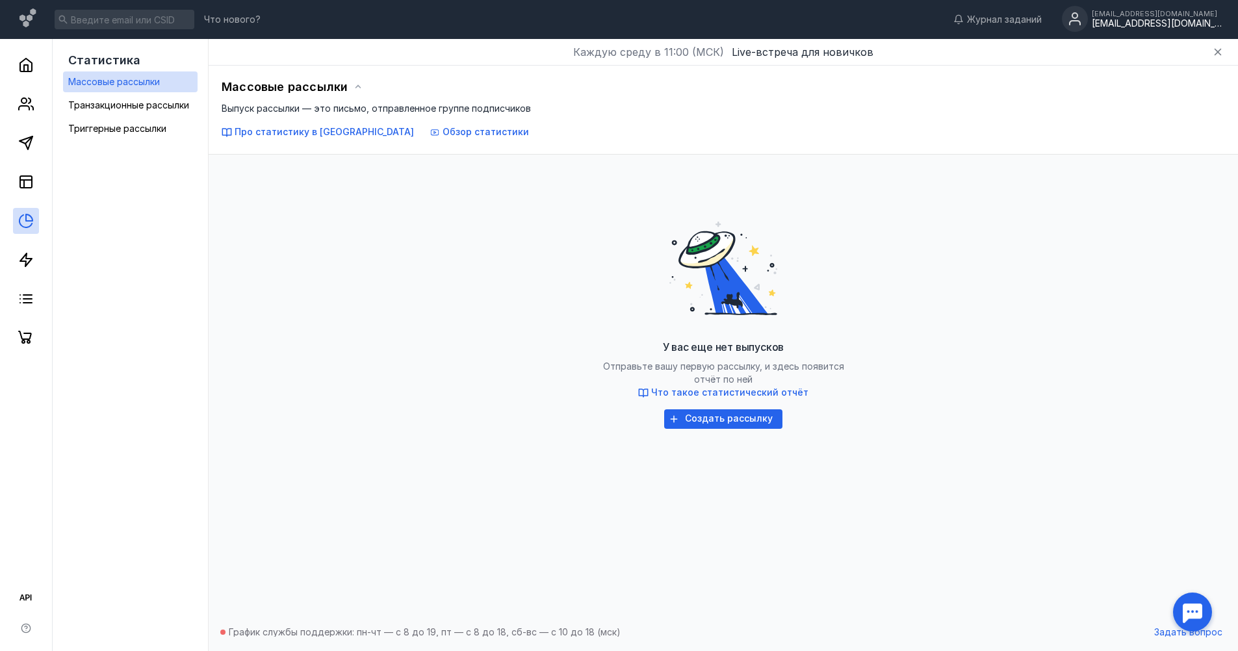
click at [1141, 20] on div "[EMAIL_ADDRESS][DOMAIN_NAME]" at bounding box center [1157, 23] width 130 height 11
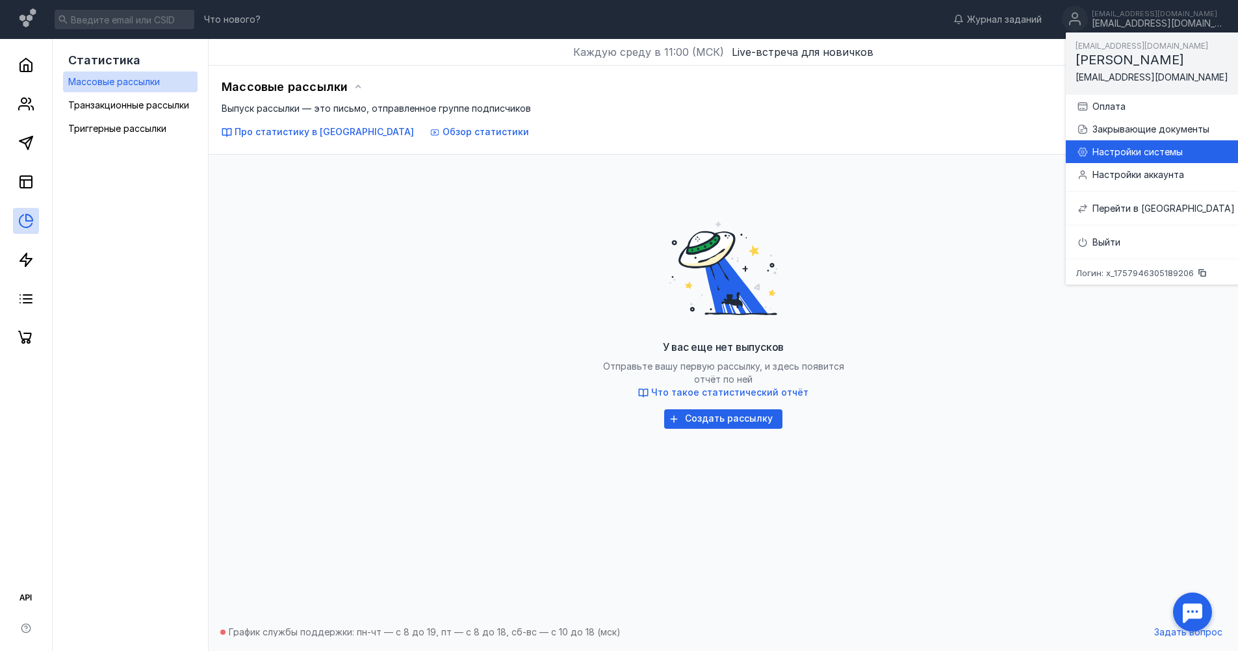
click at [1127, 153] on div "Настройки системы" at bounding box center [1164, 152] width 142 height 13
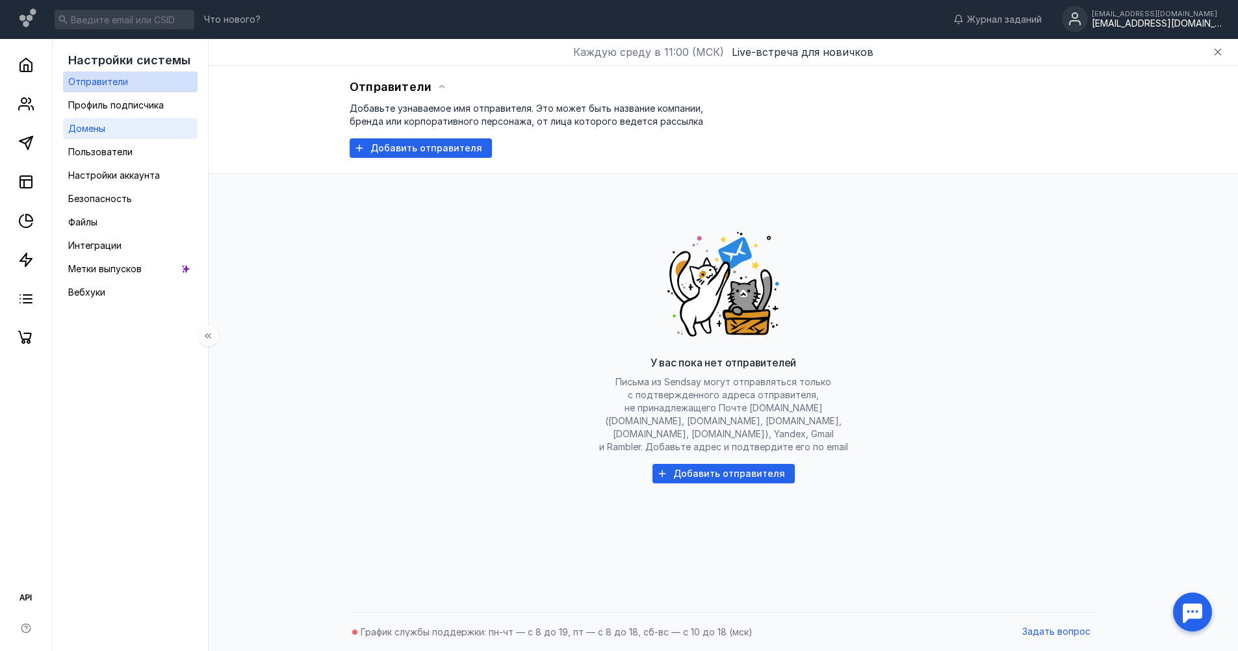
click at [114, 124] on link "Домены" at bounding box center [130, 128] width 135 height 21
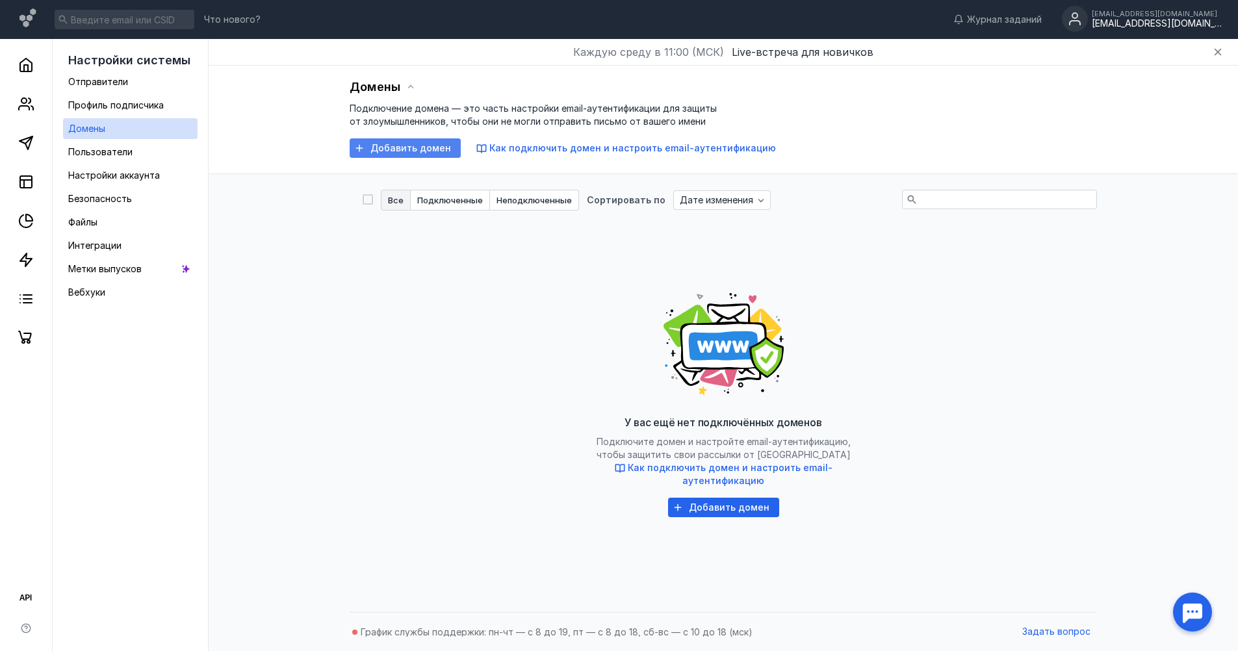
click at [395, 146] on span "Добавить домен" at bounding box center [411, 148] width 81 height 11
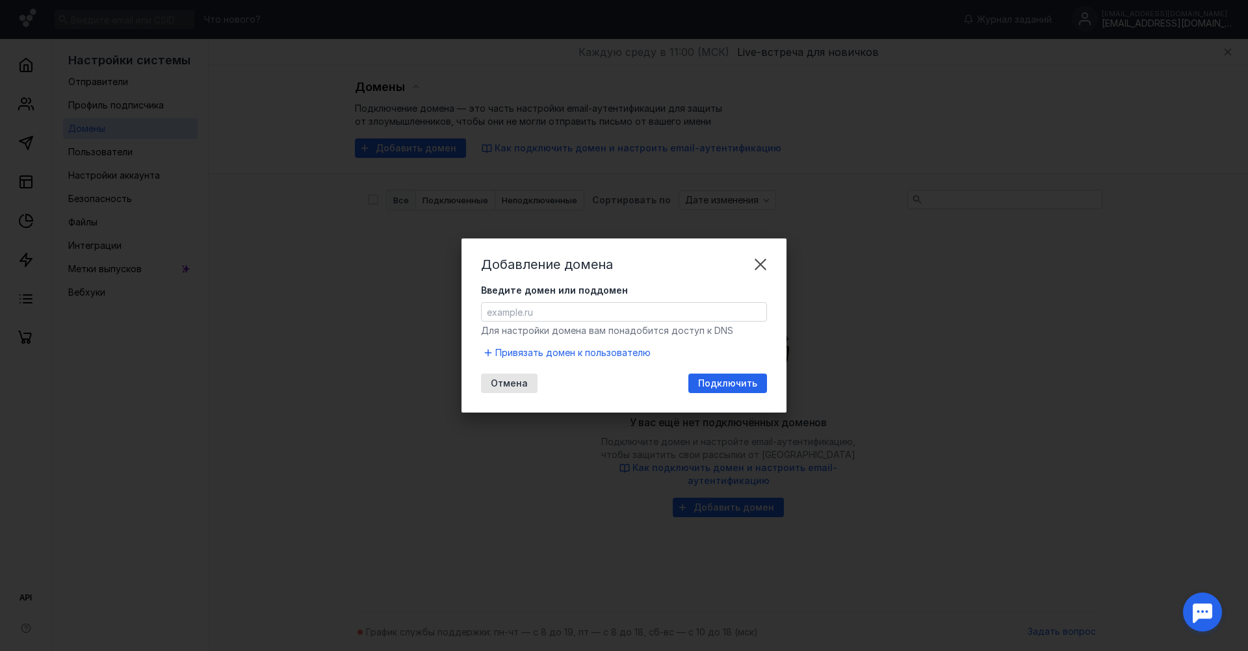
click at [515, 314] on input "Введите домен или поддомен" at bounding box center [624, 312] width 285 height 18
paste input "[DOMAIN_NAME][URL]"
click at [738, 389] on div "Подключить" at bounding box center [727, 384] width 79 height 20
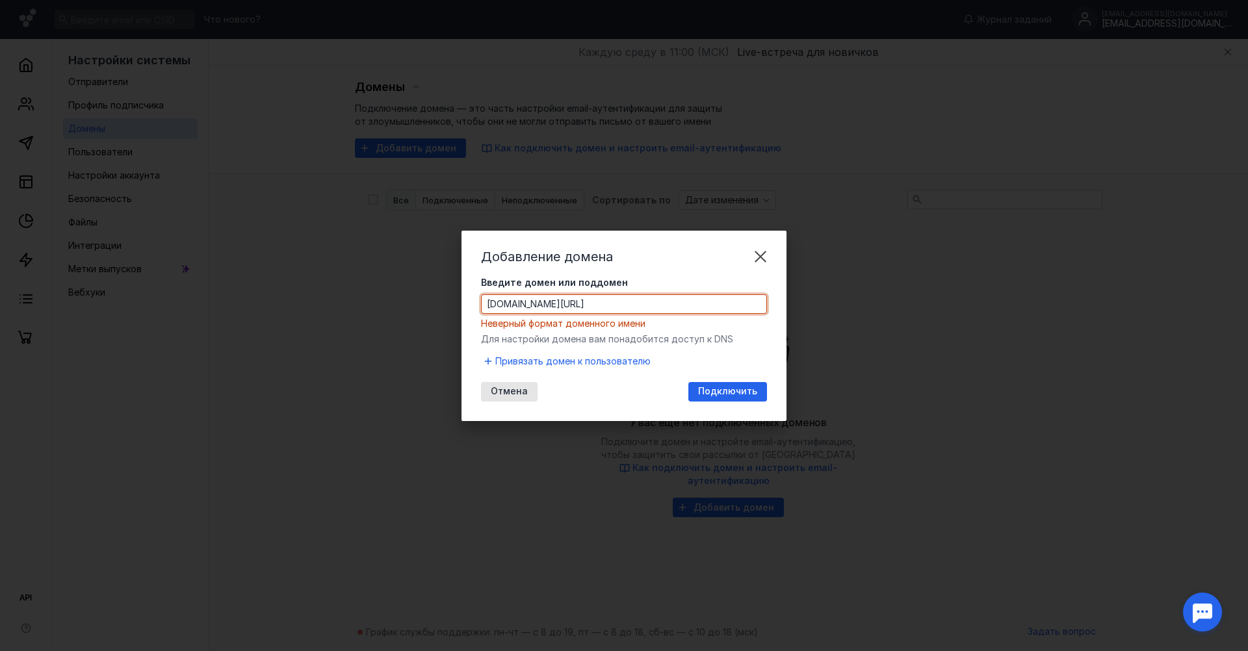
click at [605, 307] on input "[DOMAIN_NAME][URL]" at bounding box center [624, 304] width 285 height 18
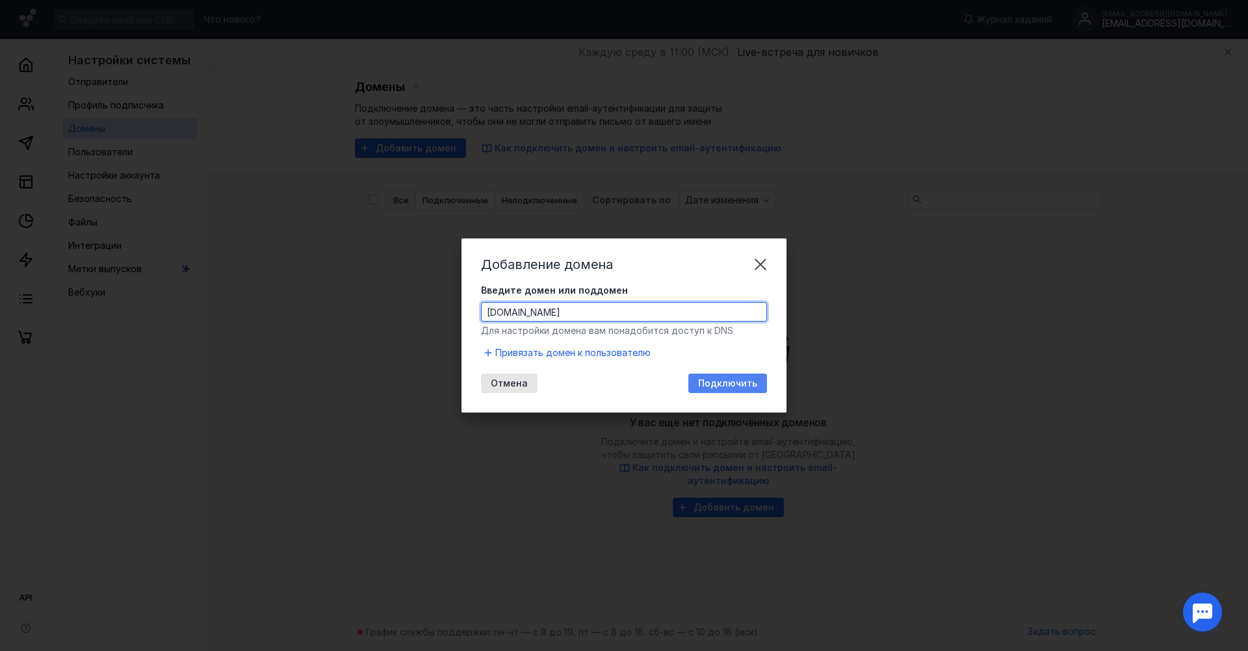
type input "[DOMAIN_NAME]"
click at [750, 383] on span "Подключить" at bounding box center [727, 383] width 59 height 11
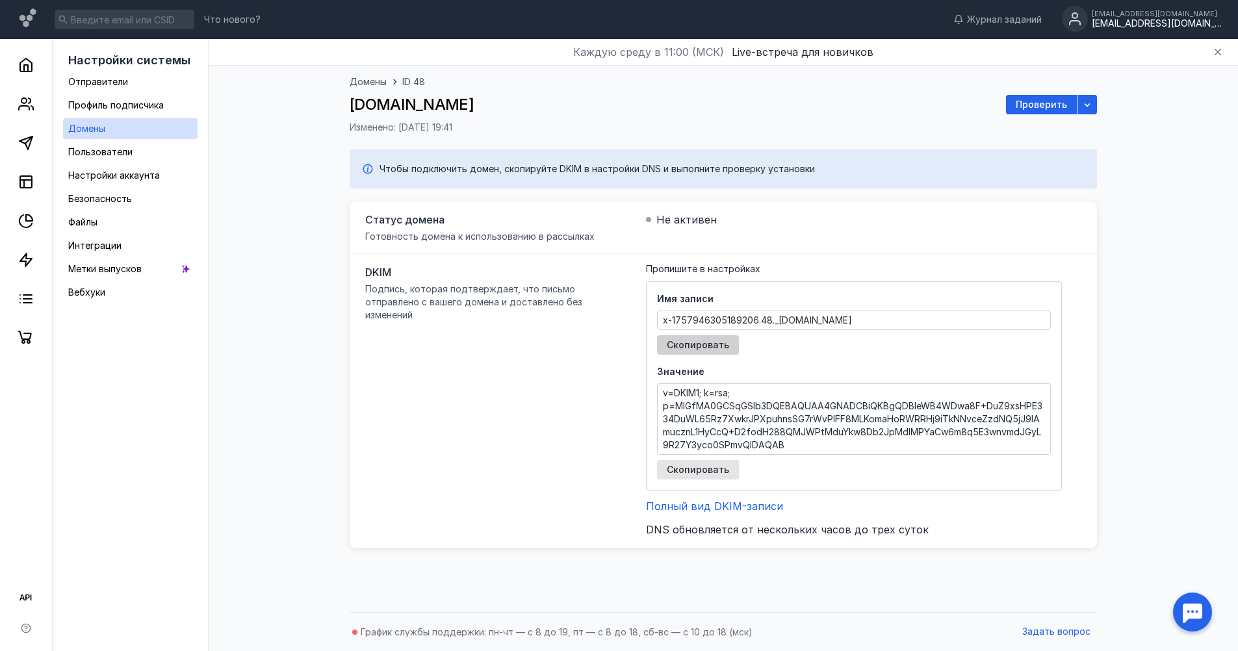
click at [710, 346] on span "Скопировать" at bounding box center [698, 345] width 62 height 11
click at [703, 473] on span "Скопировать" at bounding box center [698, 470] width 62 height 11
click at [720, 466] on span "Скопировать" at bounding box center [698, 470] width 62 height 11
click at [694, 395] on textarea "v=DKIM1; k=rsa; p=MIGfMA0GCSqGSIb3DQEBAQUAA4GNADCBiQKBgQDBleWB4WDwa8F+DuZ9xsHPE…" at bounding box center [854, 419] width 393 height 70
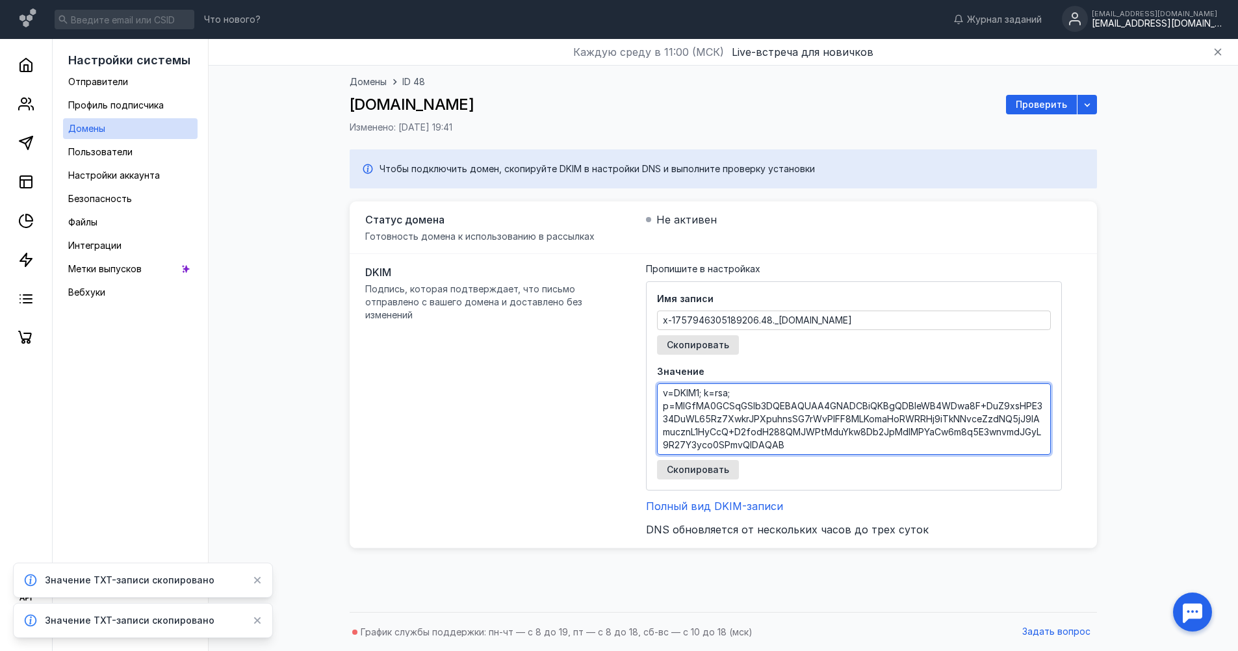
click at [694, 395] on textarea "v=DKIM1; k=rsa; p=MIGfMA0GCSqGSIb3DQEBAQUAA4GNADCBiQKBgQDBleWB4WDwa8F+DuZ9xsHPE…" at bounding box center [854, 419] width 393 height 70
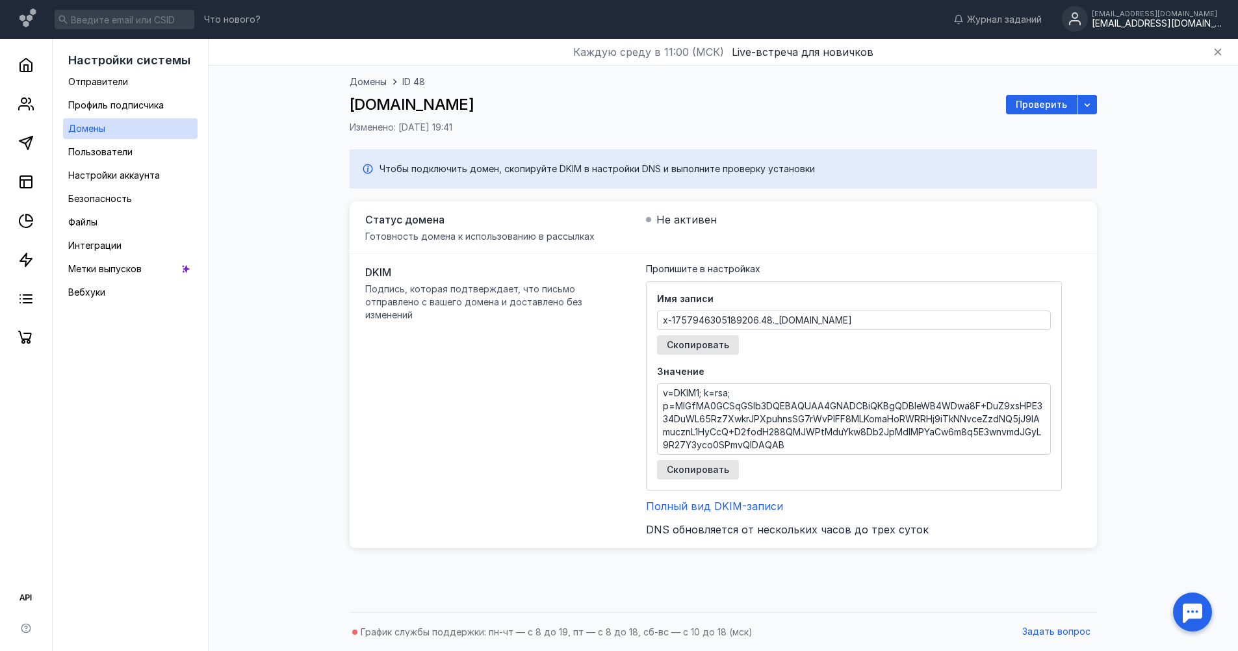
click at [709, 422] on textarea "v=DKIM1; k=rsa; p=MIGfMA0GCSqGSIb3DQEBAQUAA4GNADCBiQKBgQDBleWB4WDwa8F+DuZ9xsHPE…" at bounding box center [854, 419] width 393 height 70
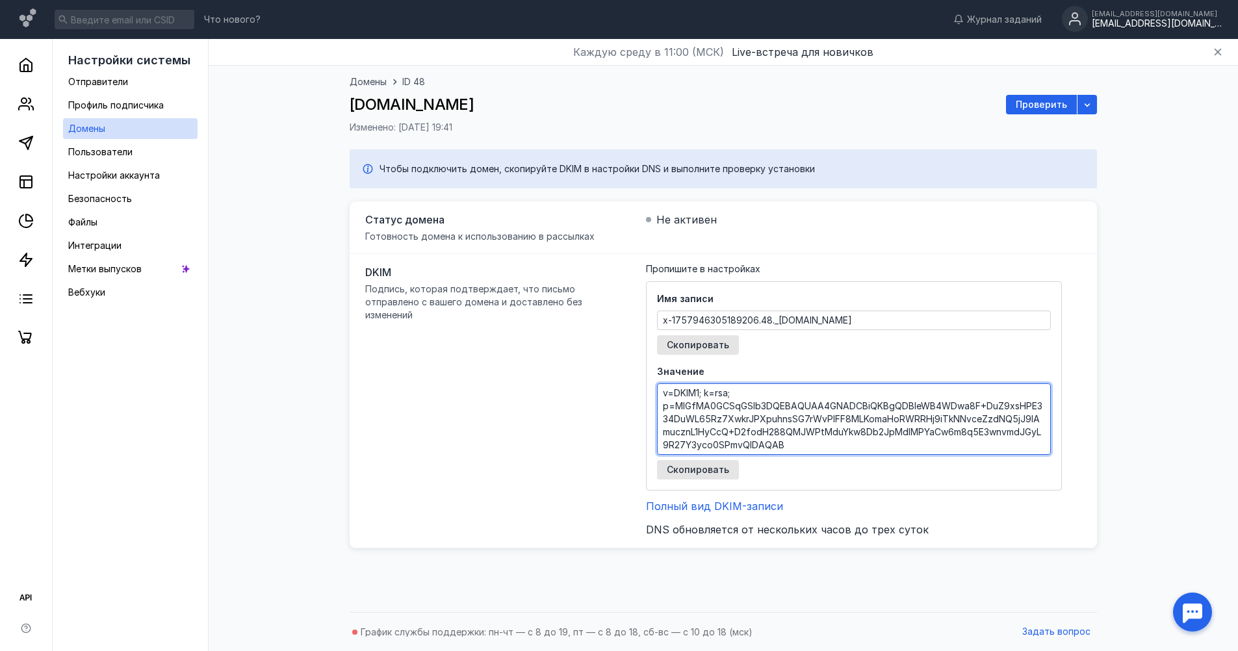
click at [672, 387] on textarea "v=DKIM1; k=rsa; p=MIGfMA0GCSqGSIb3DQEBAQUAA4GNADCBiQKBgQDBleWB4WDwa8F+DuZ9xsHPE…" at bounding box center [854, 419] width 393 height 70
click at [671, 387] on textarea "v=DKIM1; k=rsa; p=MIGfMA0GCSqGSIb3DQEBAQUAA4GNADCBiQKBgQDBleWB4WDwa8F+DuZ9xsHPE…" at bounding box center [854, 419] width 393 height 70
click at [1045, 104] on span "Проверить" at bounding box center [1041, 104] width 51 height 11
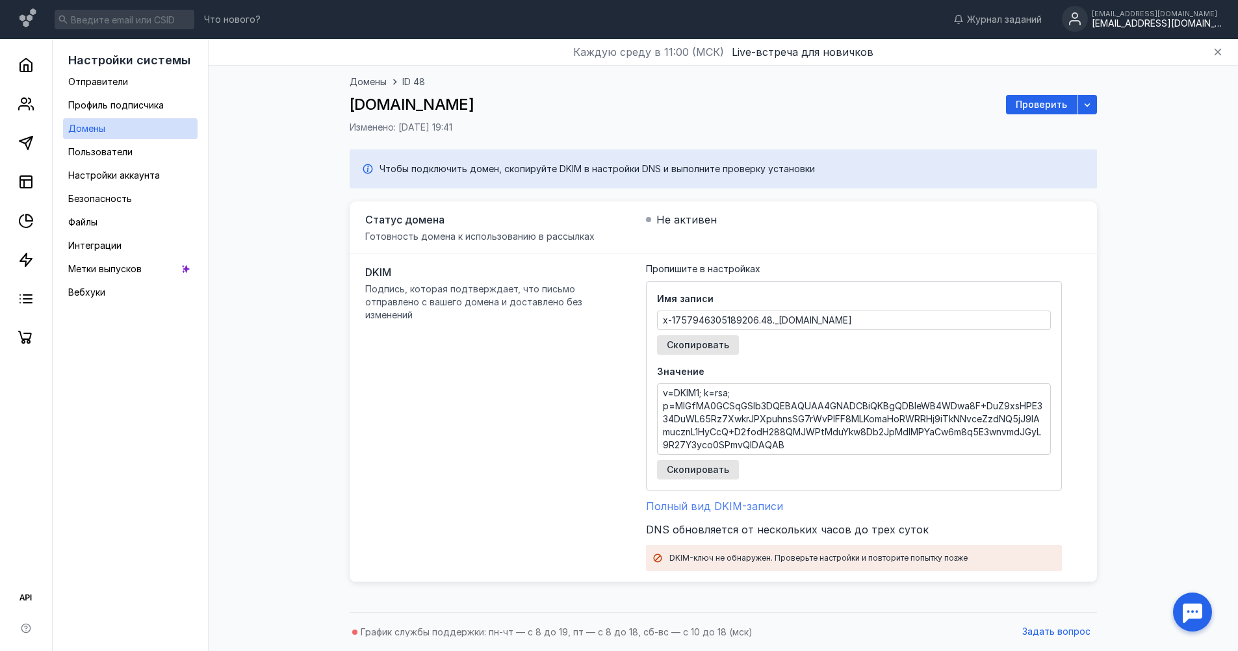
click at [719, 510] on span "Полный вид DKIM-записи" at bounding box center [714, 506] width 137 height 13
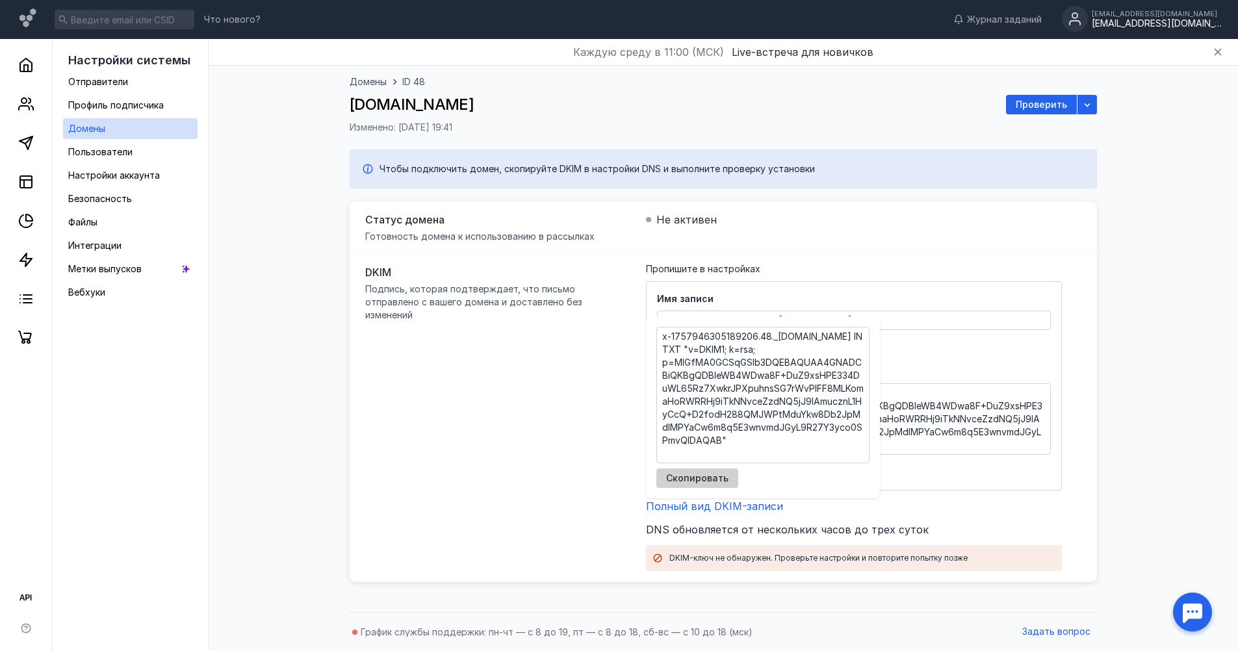
click at [705, 478] on span "Скопировать" at bounding box center [697, 478] width 62 height 11
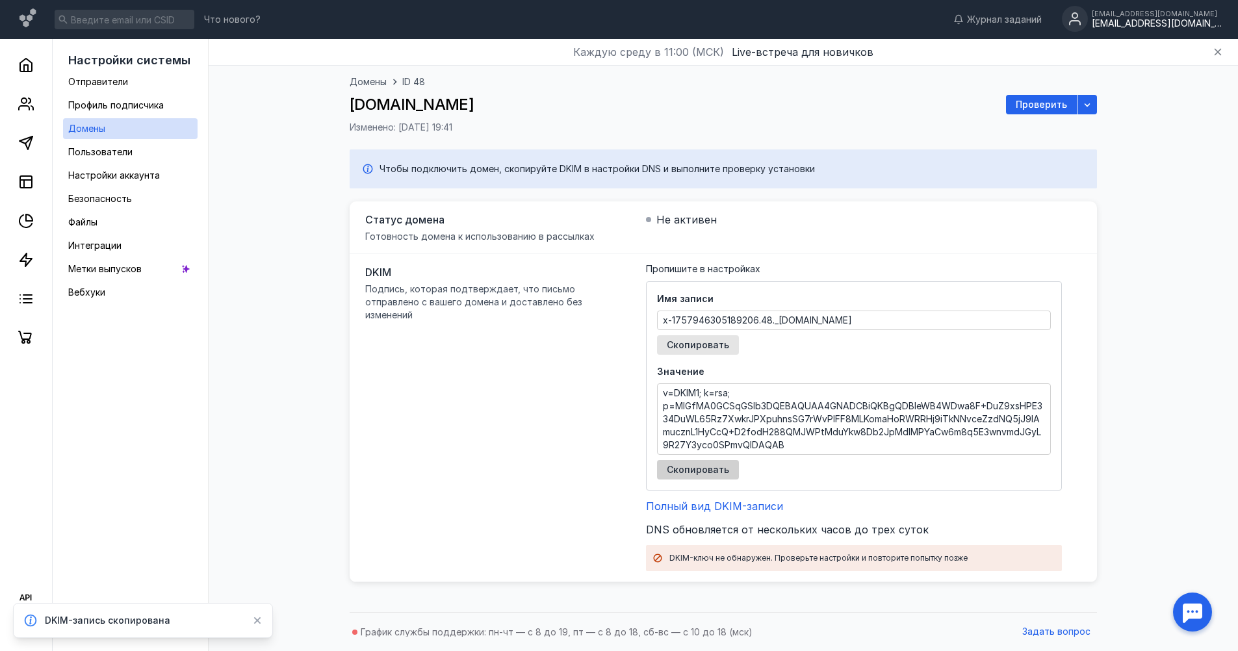
click at [692, 473] on span "Скопировать" at bounding box center [698, 470] width 62 height 11
click at [692, 345] on span "Скопировать" at bounding box center [698, 345] width 62 height 11
click at [1039, 100] on span "Проверить" at bounding box center [1041, 104] width 51 height 11
